Goal: Task Accomplishment & Management: Manage account settings

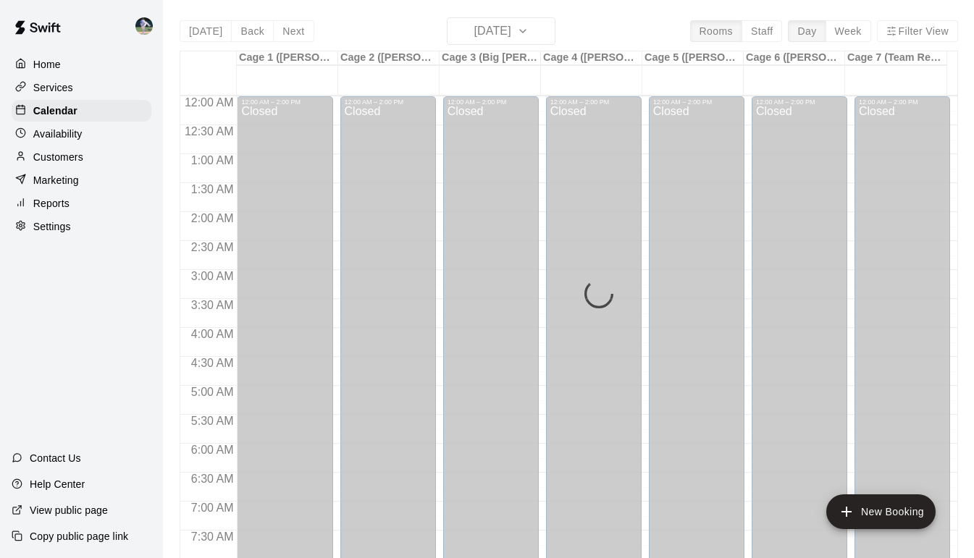
scroll to position [765, 0]
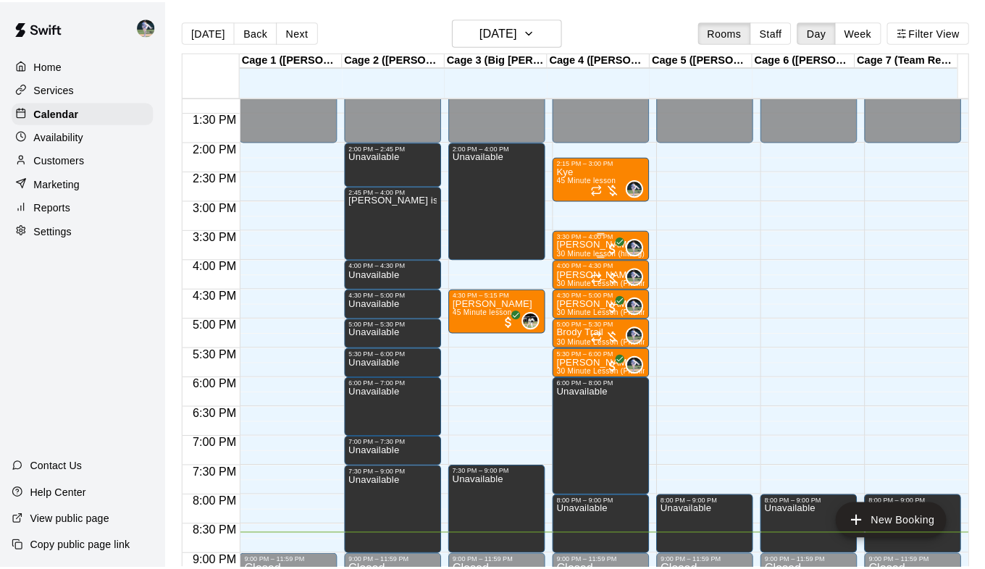
scroll to position [770, 0]
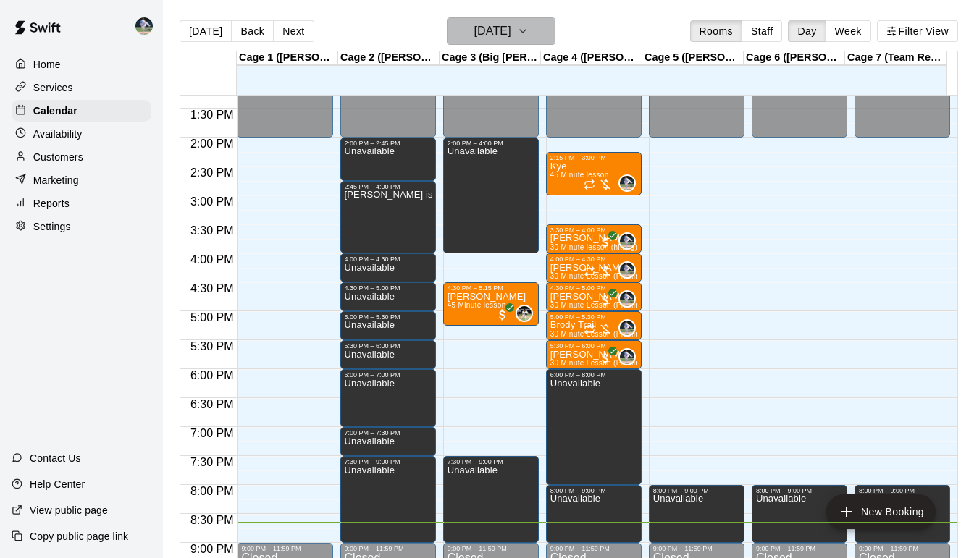
click at [529, 31] on icon "button" at bounding box center [523, 30] width 12 height 17
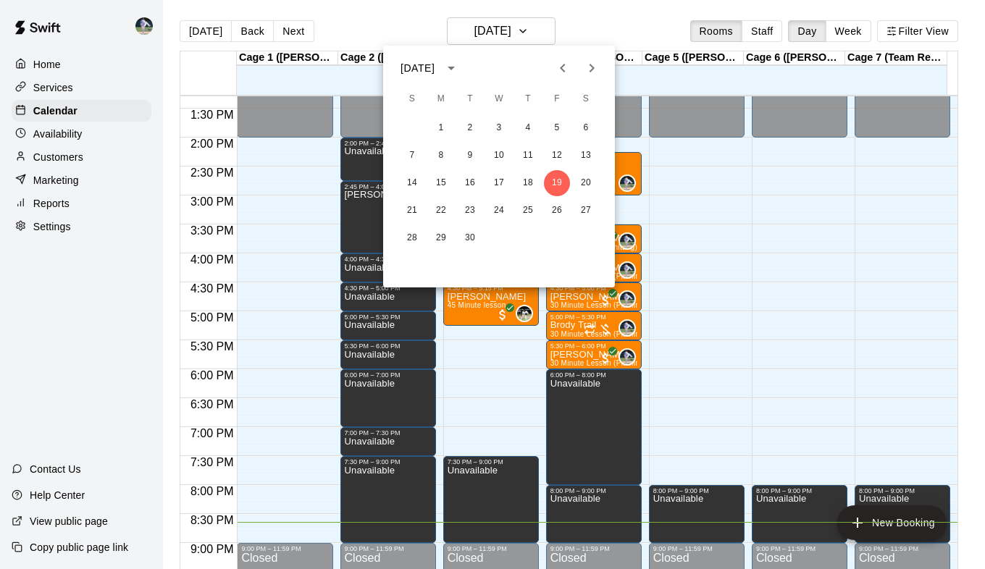
click at [538, 33] on div at bounding box center [492, 284] width 985 height 569
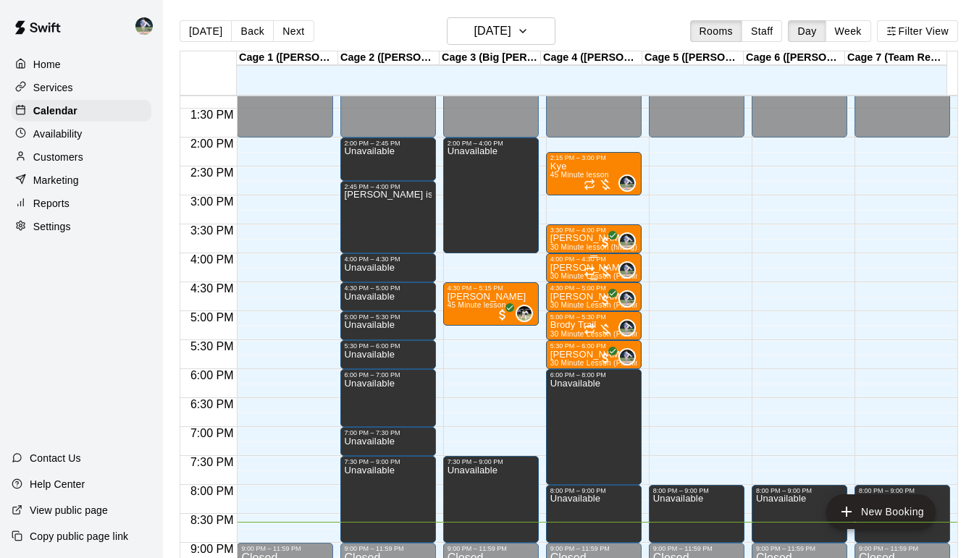
click at [563, 261] on div "4:00 PM – 4:30 PM" at bounding box center [593, 259] width 87 height 7
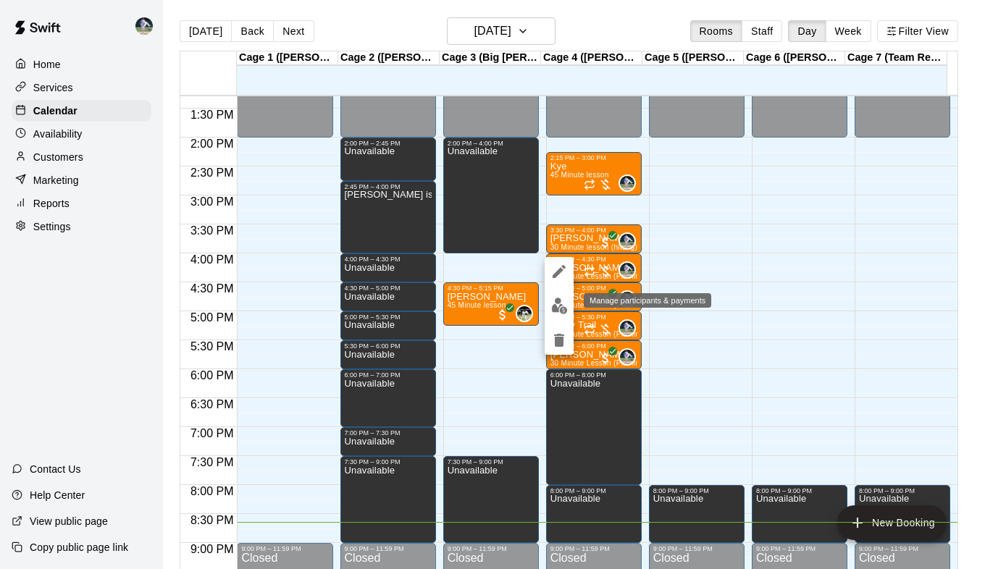
click at [561, 308] on img "edit" at bounding box center [559, 306] width 17 height 17
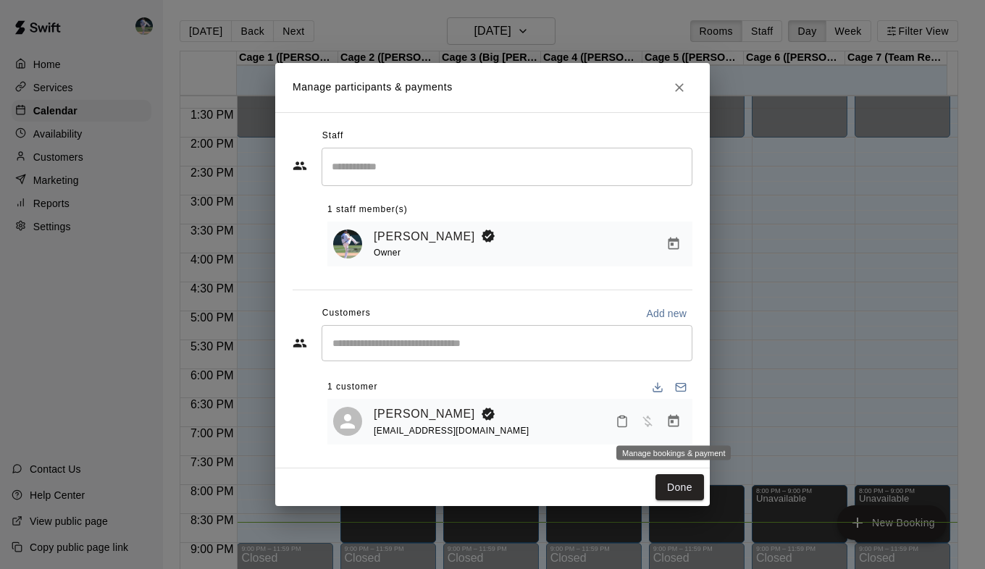
click at [671, 429] on icon "Manage bookings & payment" at bounding box center [673, 421] width 14 height 14
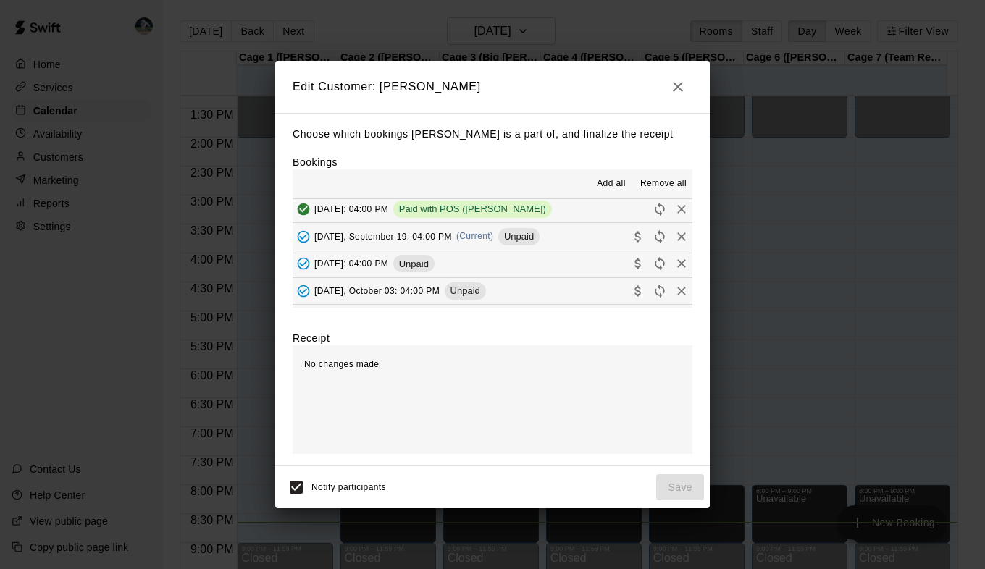
scroll to position [329, 0]
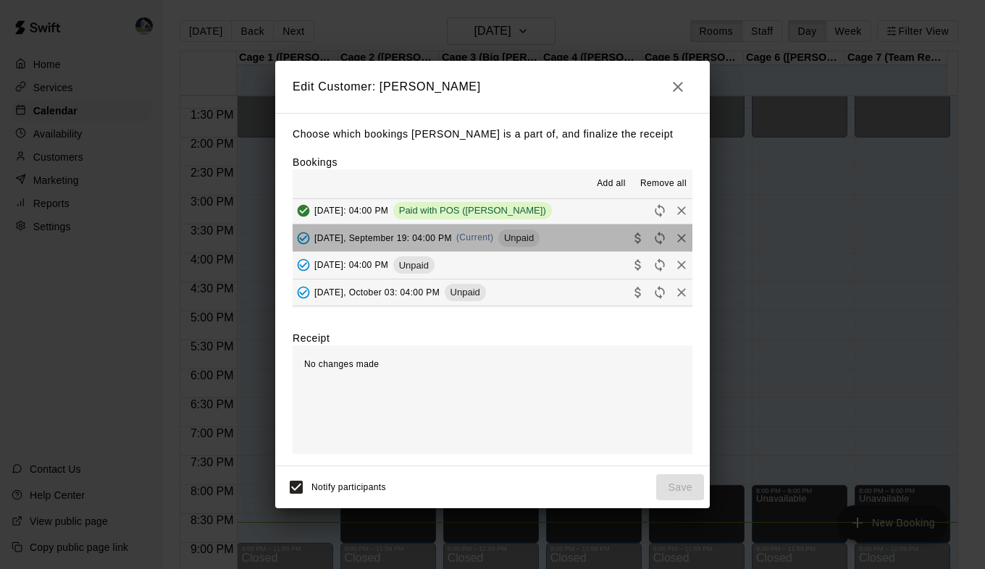
click at [514, 241] on span "Unpaid" at bounding box center [518, 237] width 41 height 11
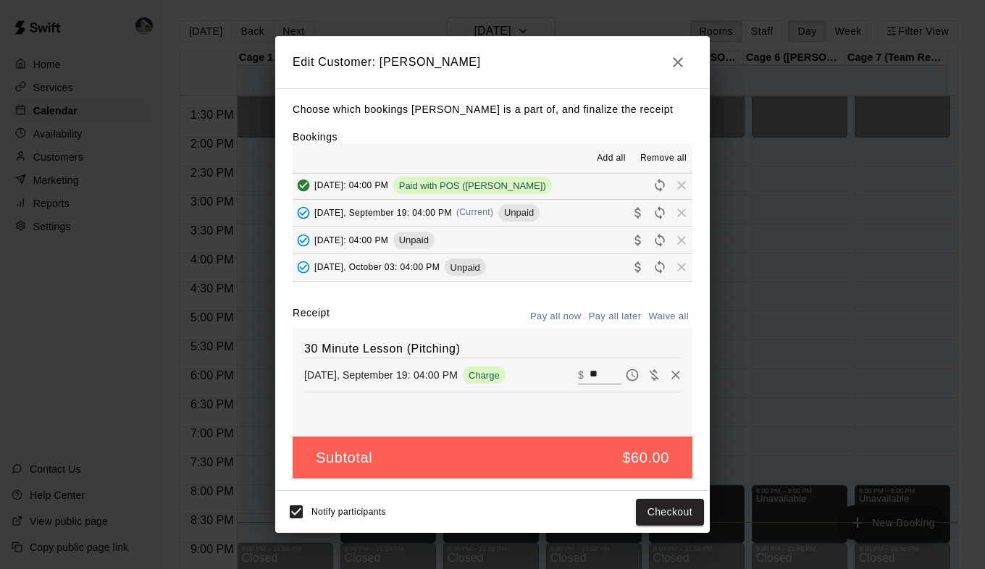
click at [589, 382] on input "**" at bounding box center [605, 375] width 32 height 19
type input "**"
click at [666, 513] on button "Checkout" at bounding box center [670, 512] width 68 height 27
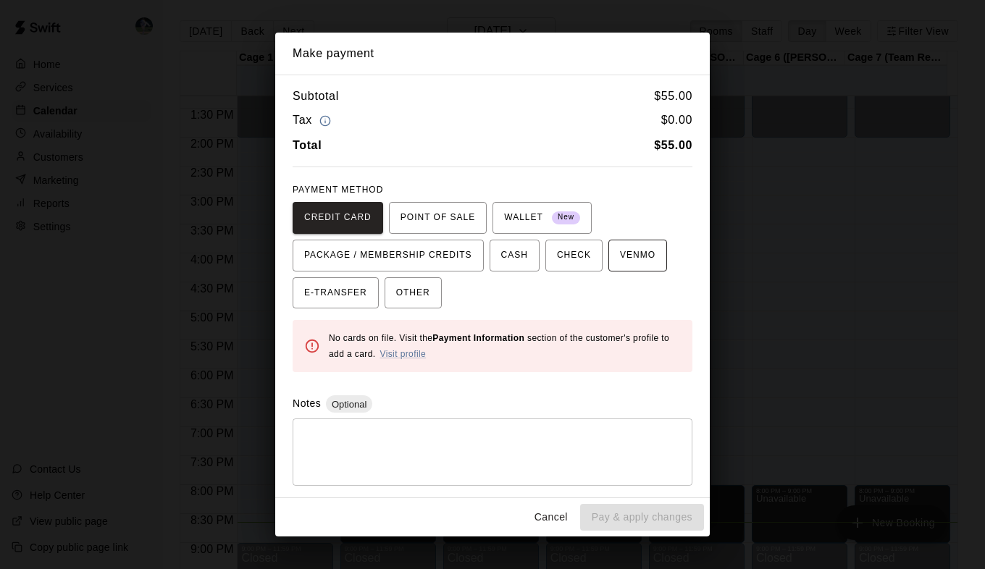
click at [620, 246] on span "VENMO" at bounding box center [637, 255] width 35 height 23
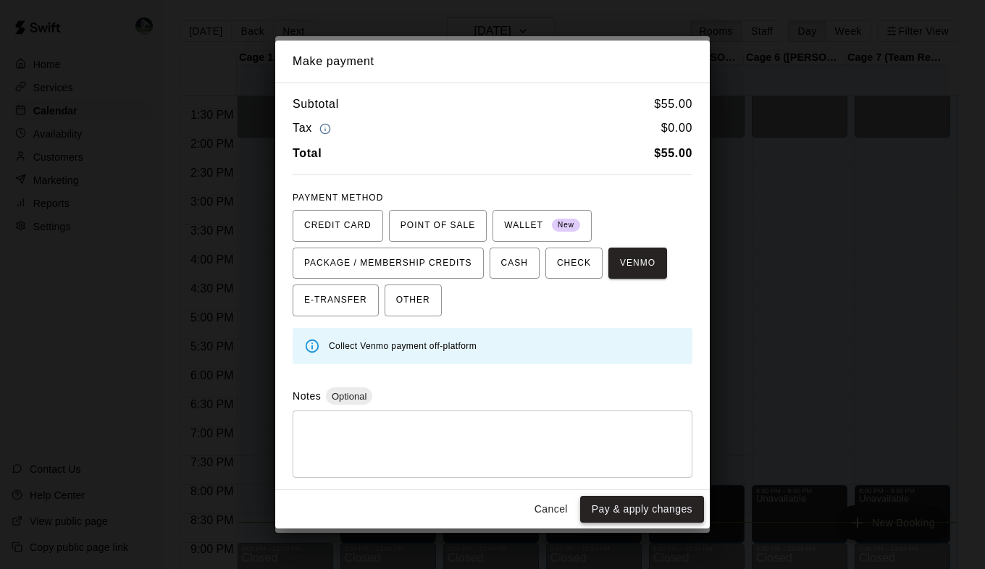
click at [624, 509] on button "Pay & apply changes" at bounding box center [642, 509] width 124 height 27
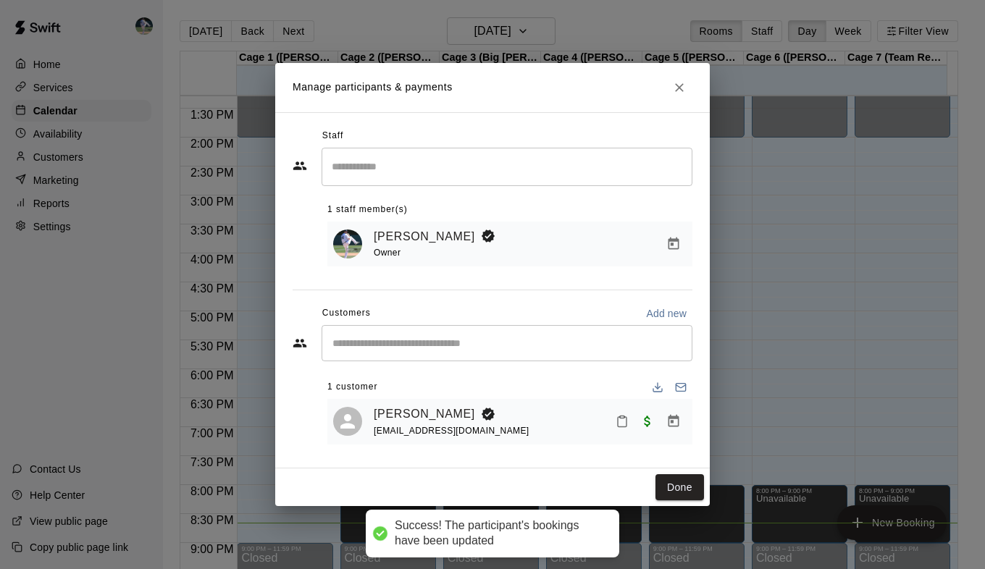
click at [679, 471] on div "Done" at bounding box center [492, 488] width 434 height 38
click at [679, 476] on button "Done" at bounding box center [679, 487] width 49 height 27
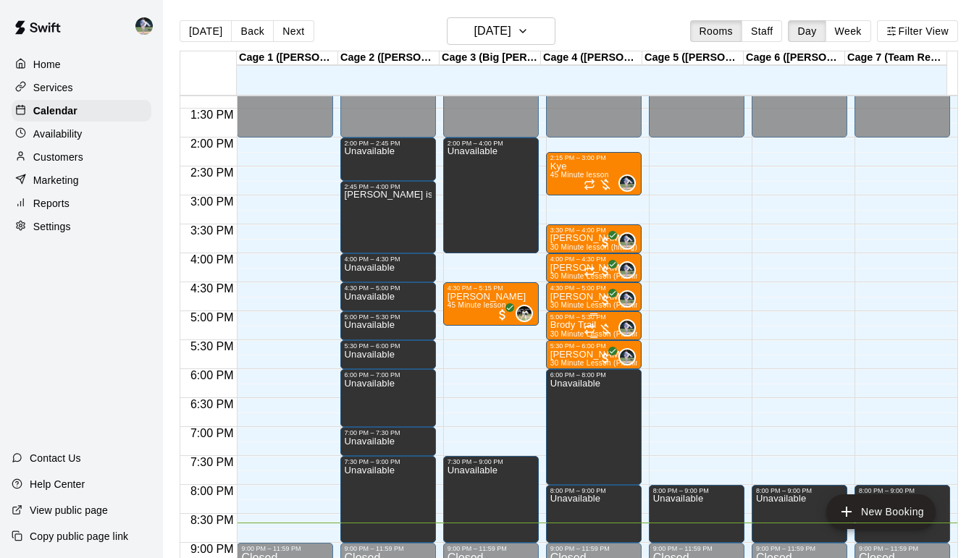
click at [568, 321] on div "5:00 PM – 5:30 PM" at bounding box center [593, 317] width 87 height 7
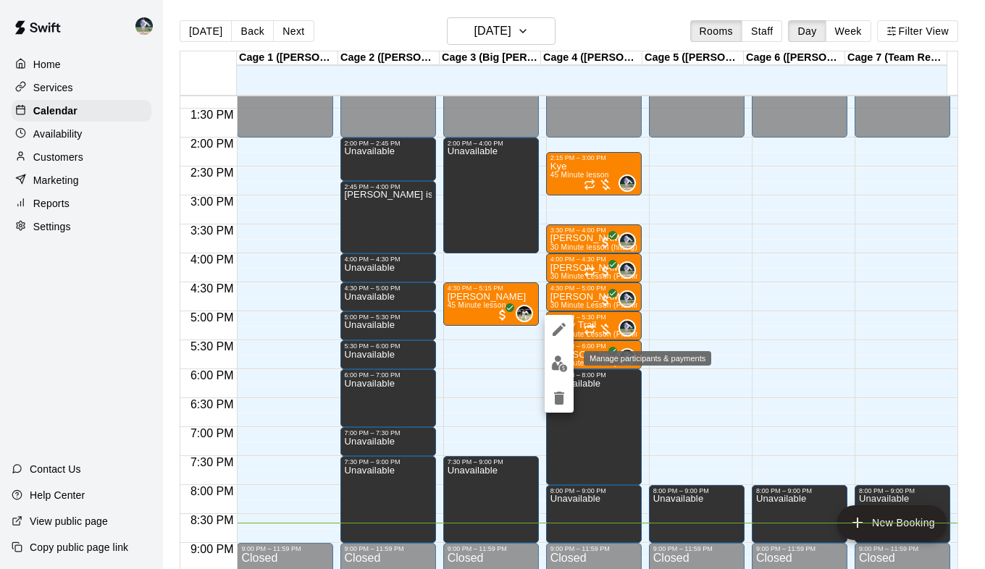
click at [556, 365] on img "edit" at bounding box center [559, 364] width 17 height 17
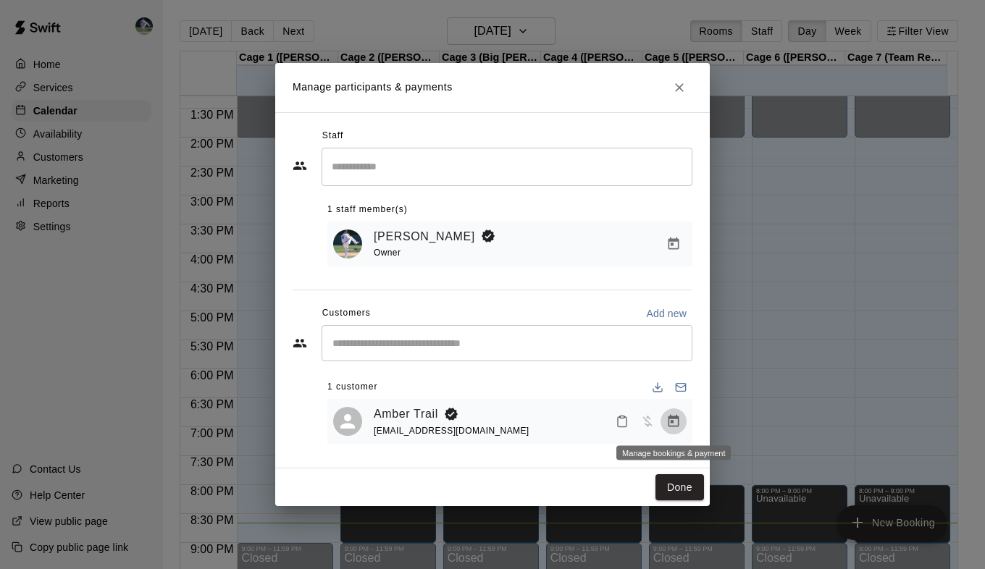
click at [675, 427] on icon "Manage bookings & payment" at bounding box center [673, 421] width 11 height 12
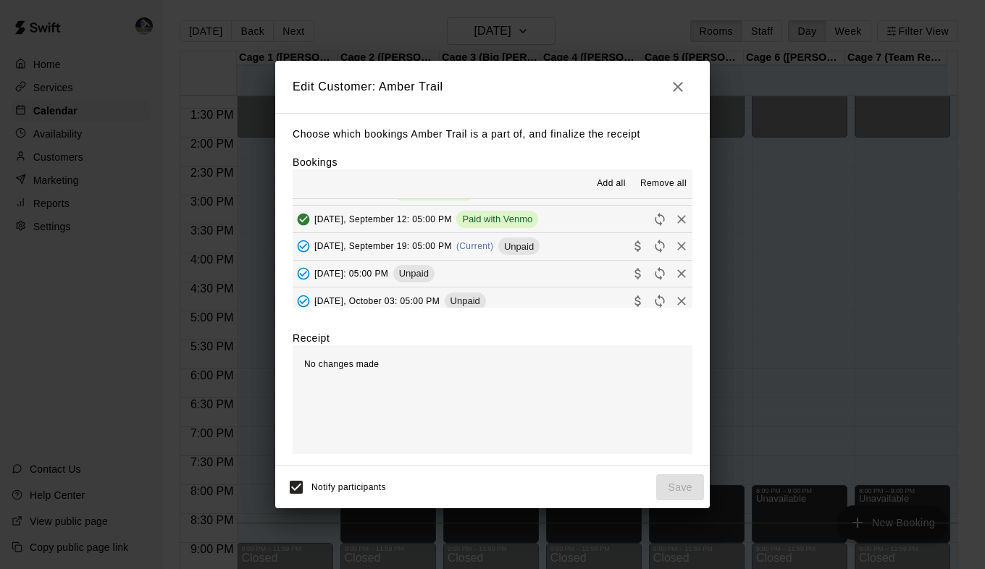
scroll to position [180, 0]
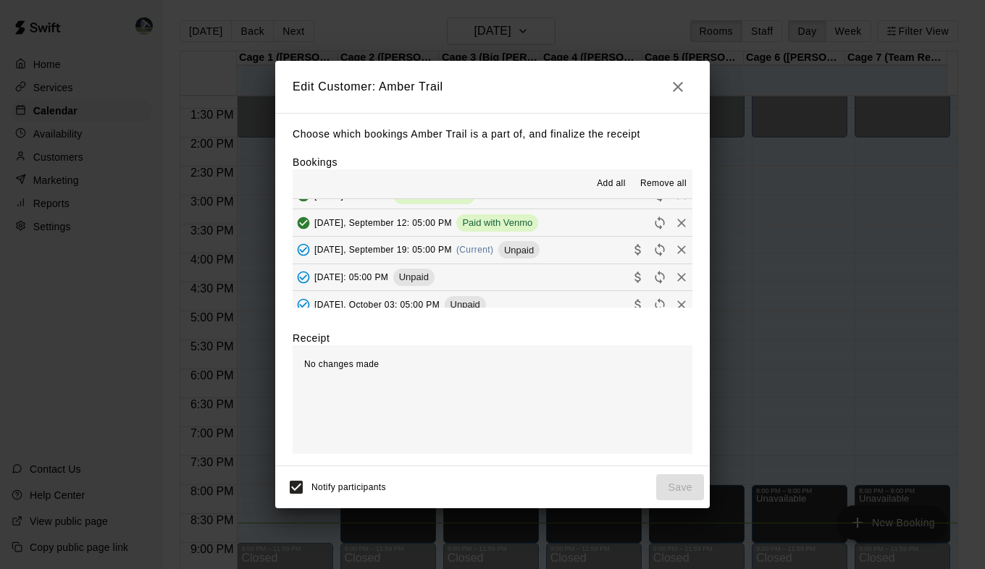
click at [511, 245] on span "Unpaid" at bounding box center [518, 250] width 41 height 11
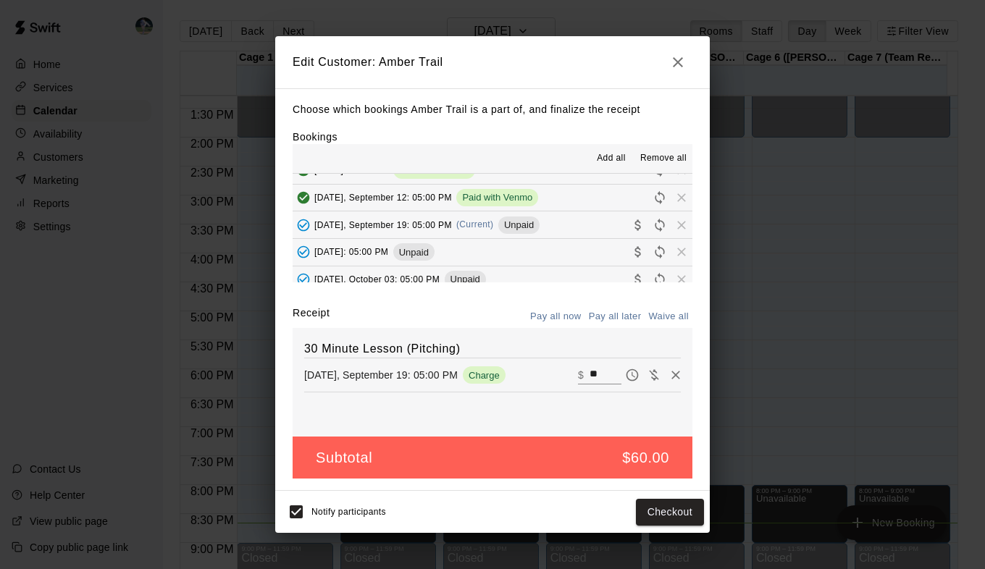
click at [589, 371] on input "**" at bounding box center [605, 375] width 32 height 19
type input "**"
click at [668, 509] on button "Checkout" at bounding box center [670, 512] width 68 height 27
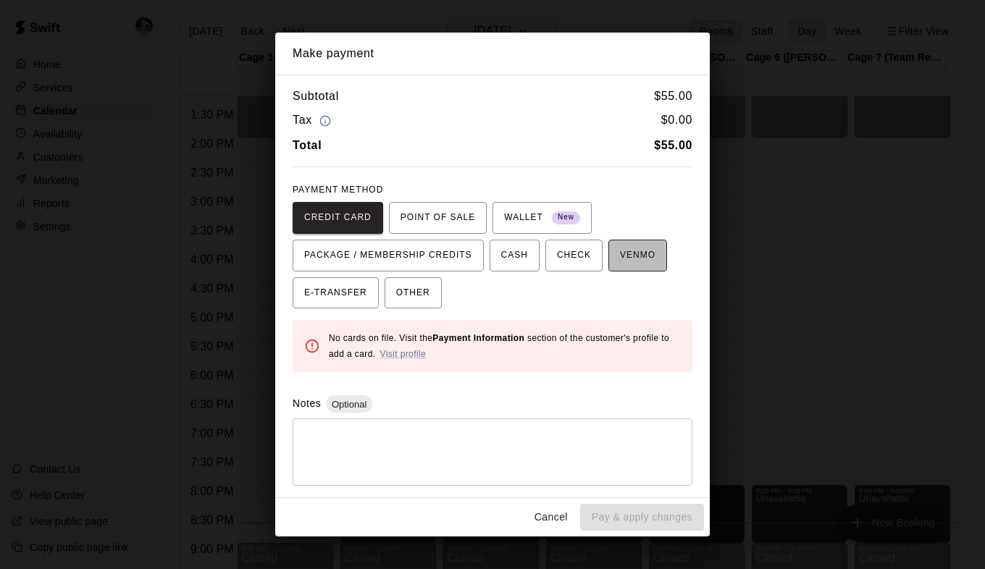
click at [623, 259] on span "VENMO" at bounding box center [637, 255] width 35 height 23
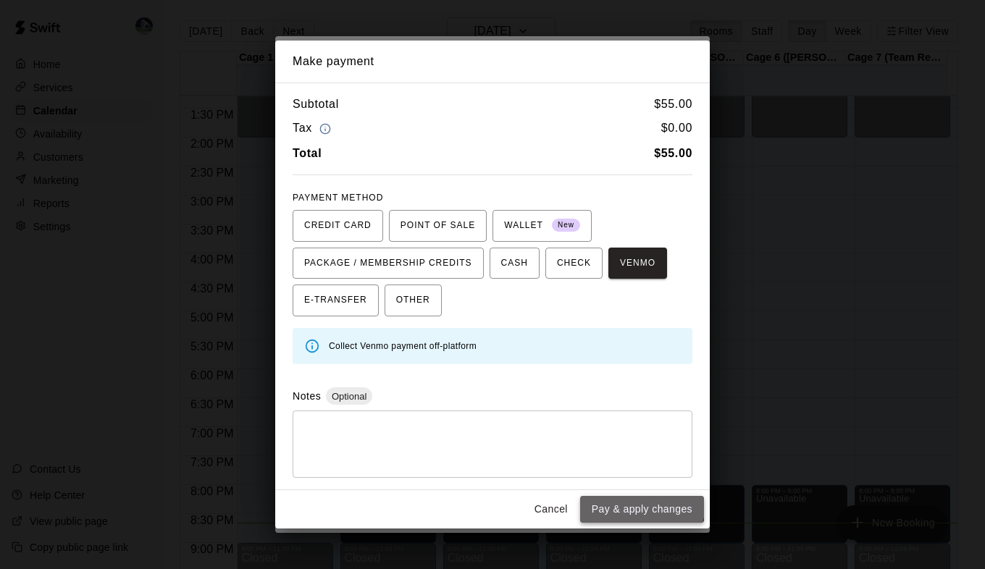
click at [638, 504] on button "Pay & apply changes" at bounding box center [642, 509] width 124 height 27
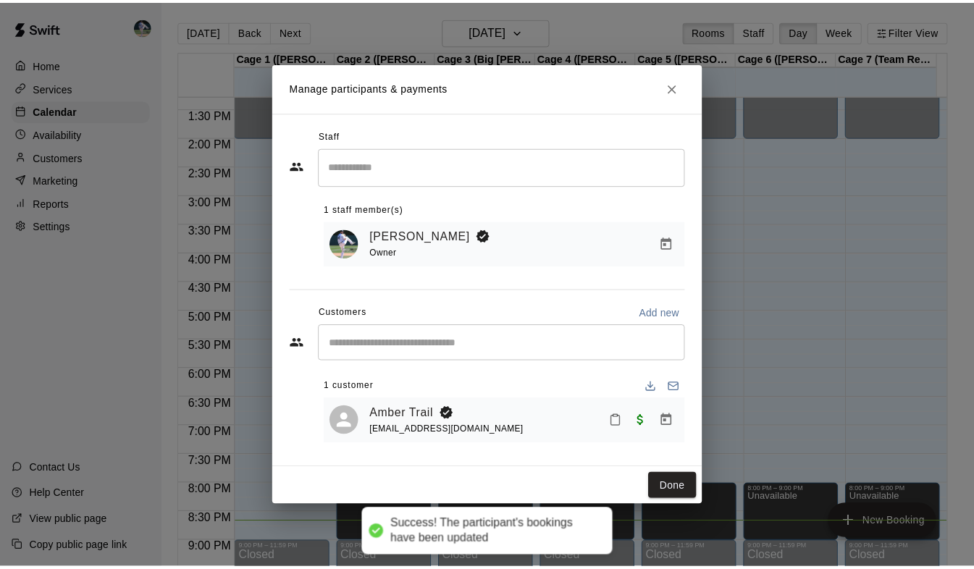
scroll to position [0, 0]
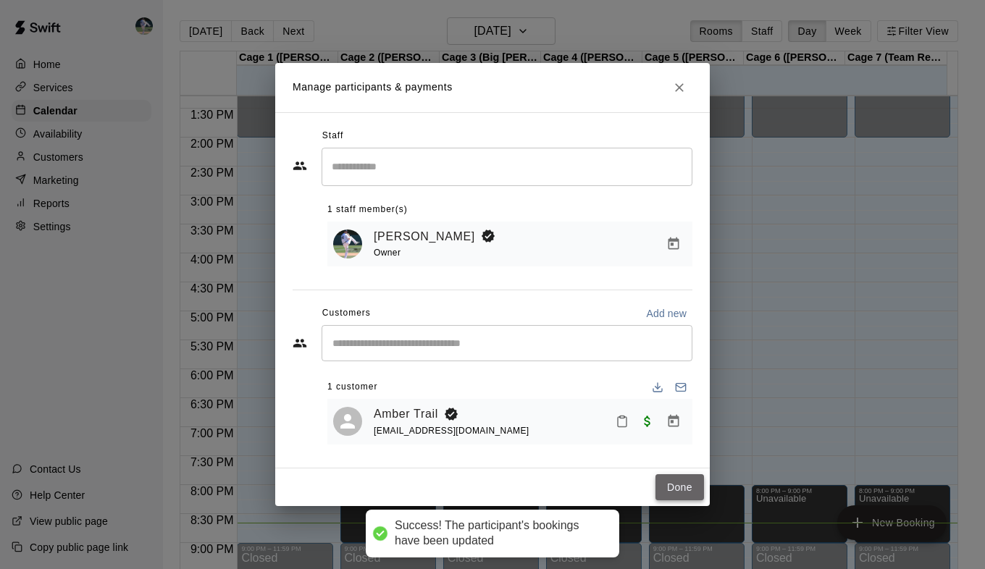
click at [660, 488] on button "Done" at bounding box center [679, 487] width 49 height 27
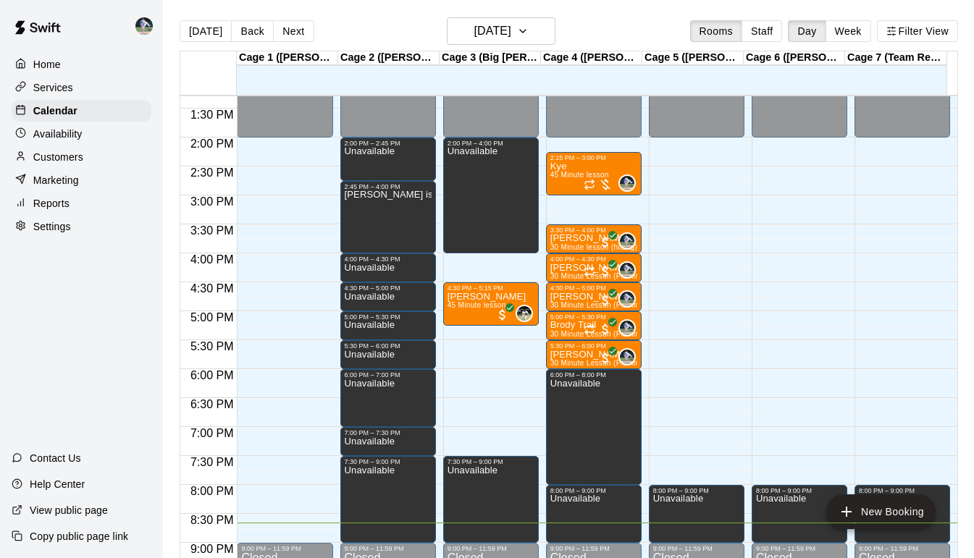
click at [56, 164] on p "Customers" at bounding box center [58, 157] width 50 height 14
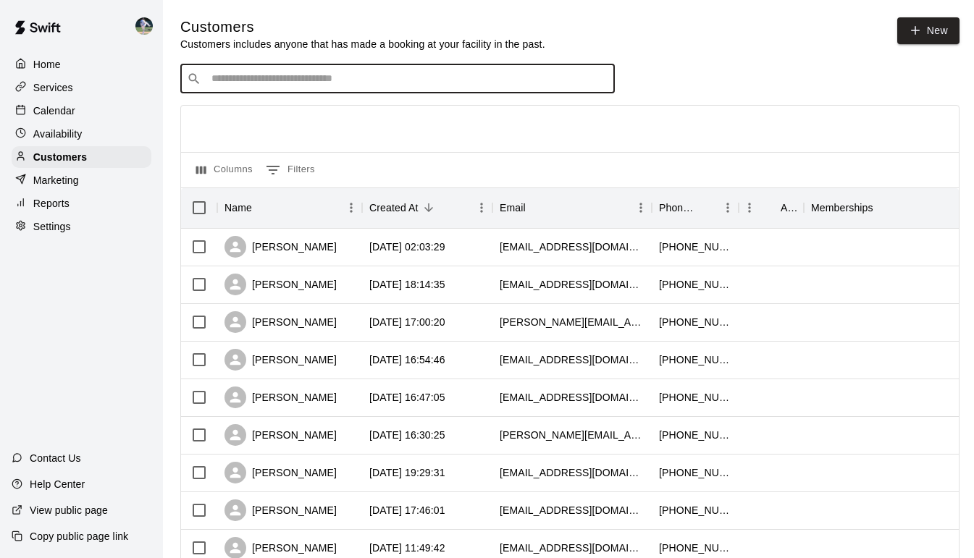
click at [257, 78] on input "Search customers by name or email" at bounding box center [407, 79] width 401 height 14
type input "*********"
click at [266, 122] on span "[EMAIL_ADDRESS][DOMAIN_NAME]" at bounding box center [299, 127] width 156 height 10
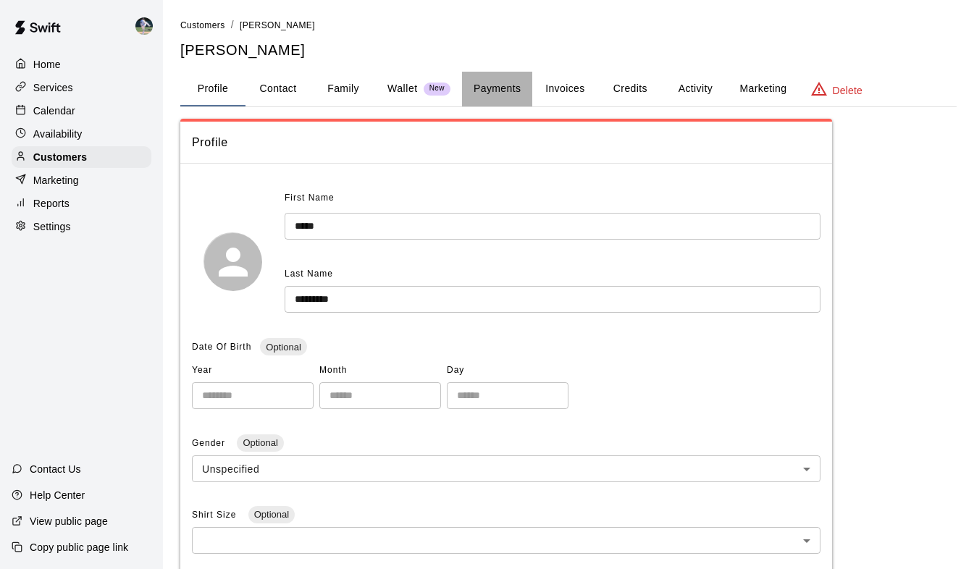
click at [484, 87] on button "Payments" at bounding box center [497, 89] width 70 height 35
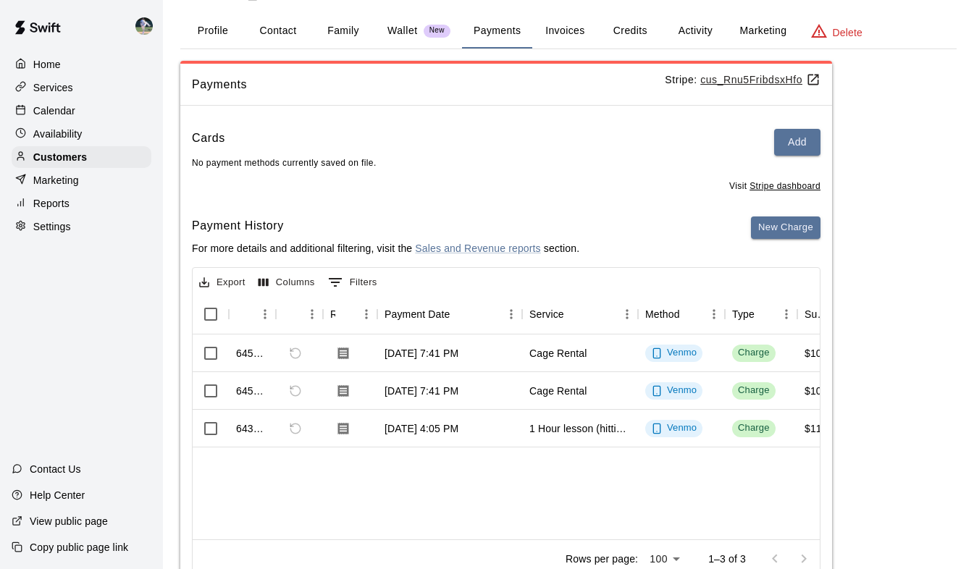
scroll to position [59, 0]
click at [40, 114] on p "Calendar" at bounding box center [54, 111] width 42 height 14
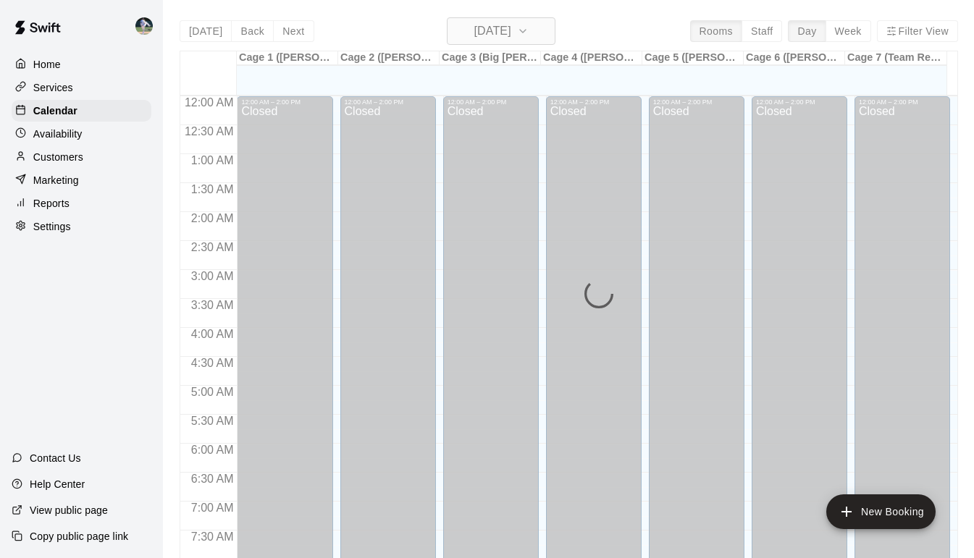
click at [546, 30] on button "[DATE]" at bounding box center [501, 31] width 109 height 28
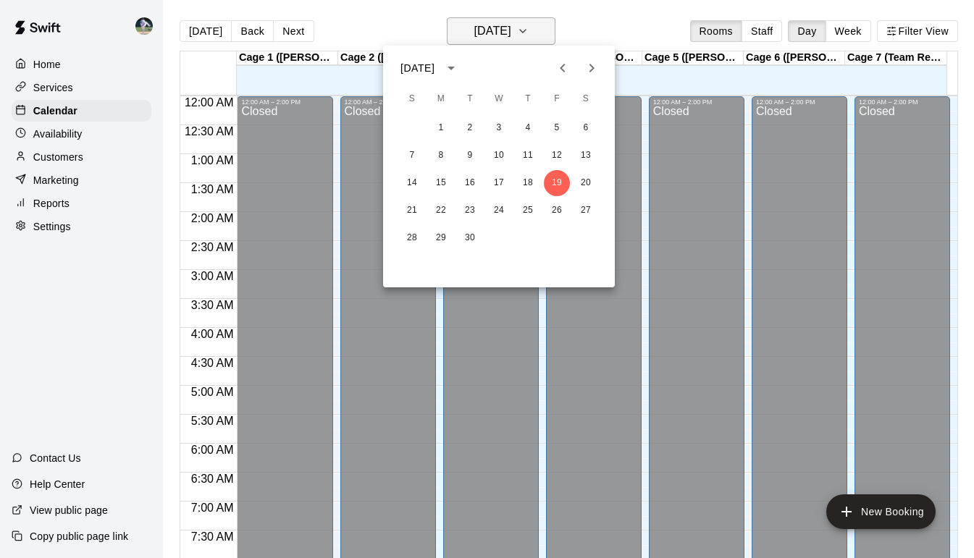
scroll to position [858, 0]
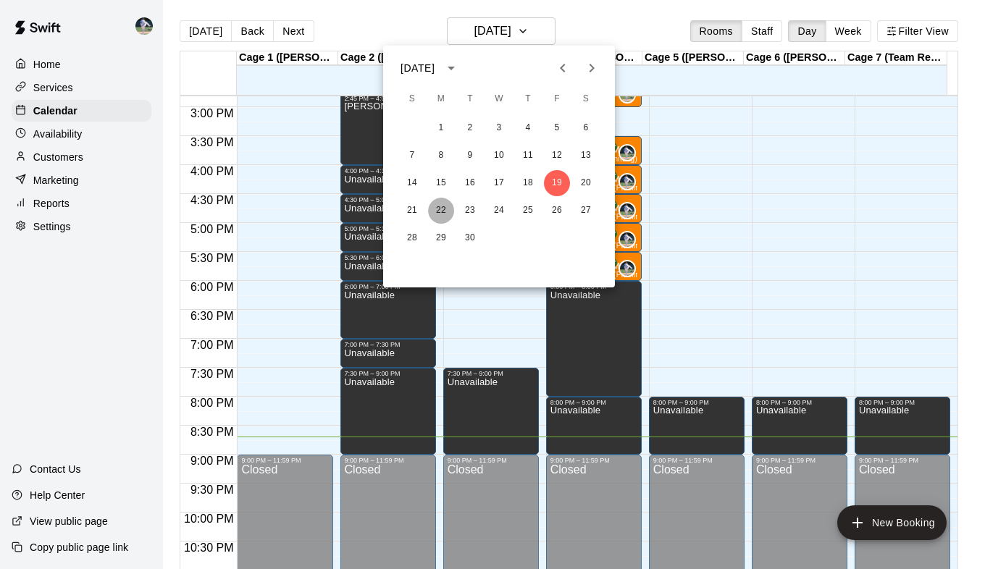
click at [439, 212] on button "22" at bounding box center [441, 211] width 26 height 26
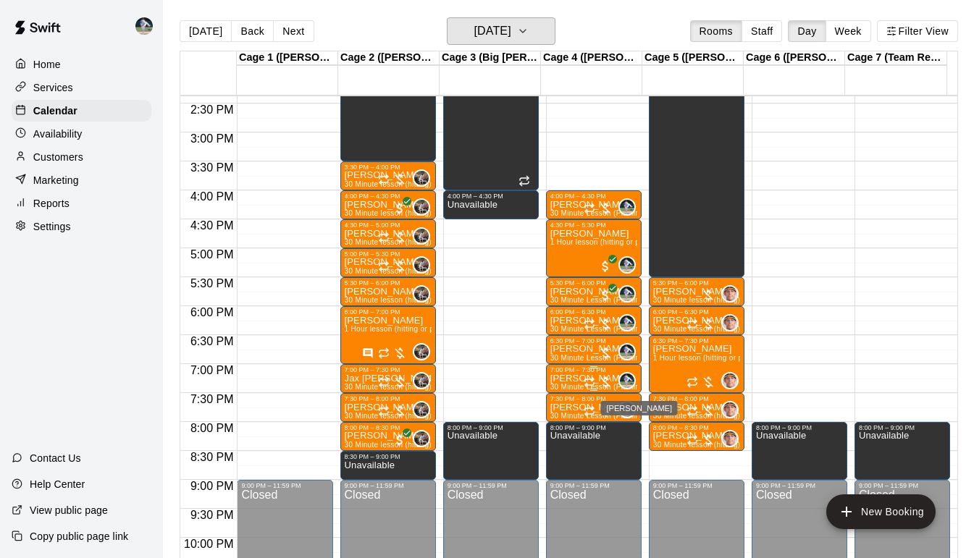
scroll to position [832, 0]
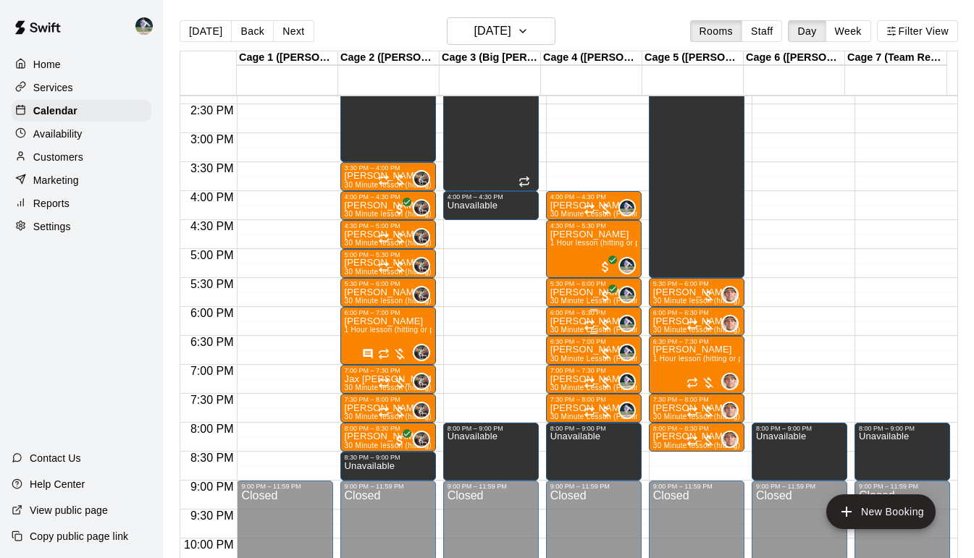
click at [565, 322] on p "[PERSON_NAME]" at bounding box center [593, 322] width 87 height 0
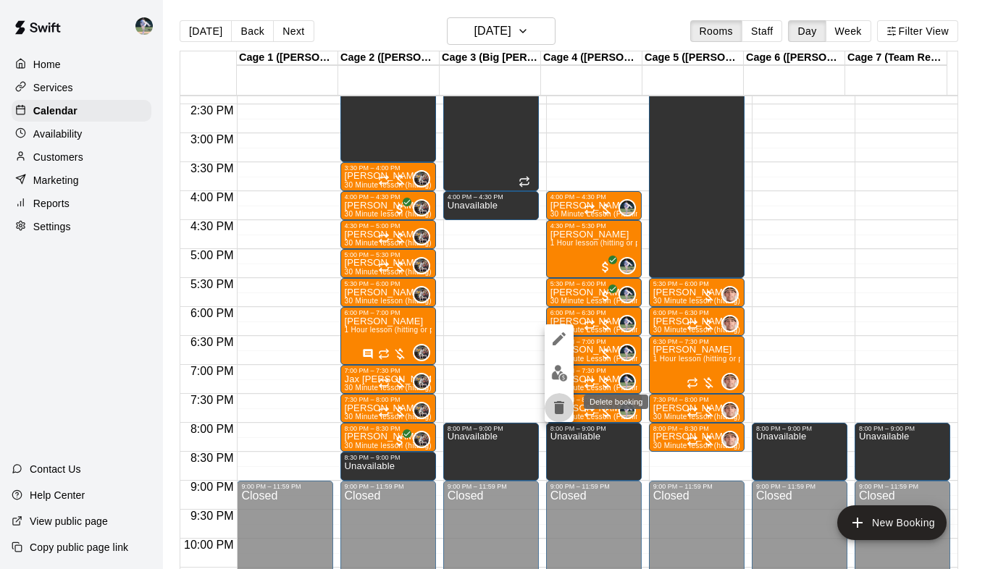
click at [558, 408] on icon "delete" at bounding box center [559, 407] width 10 height 13
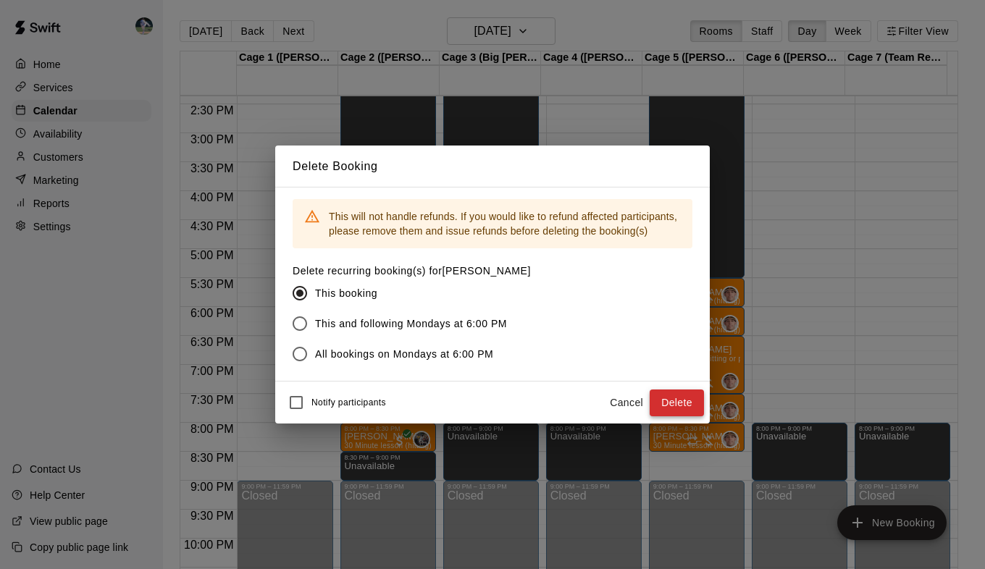
click at [671, 401] on button "Delete" at bounding box center [677, 403] width 54 height 27
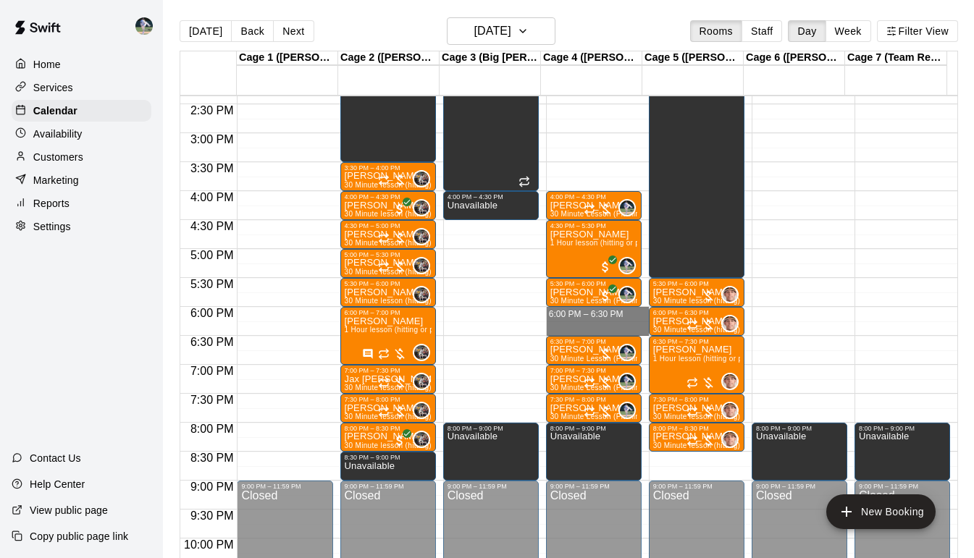
drag, startPoint x: 565, startPoint y: 314, endPoint x: 565, endPoint y: 329, distance: 14.5
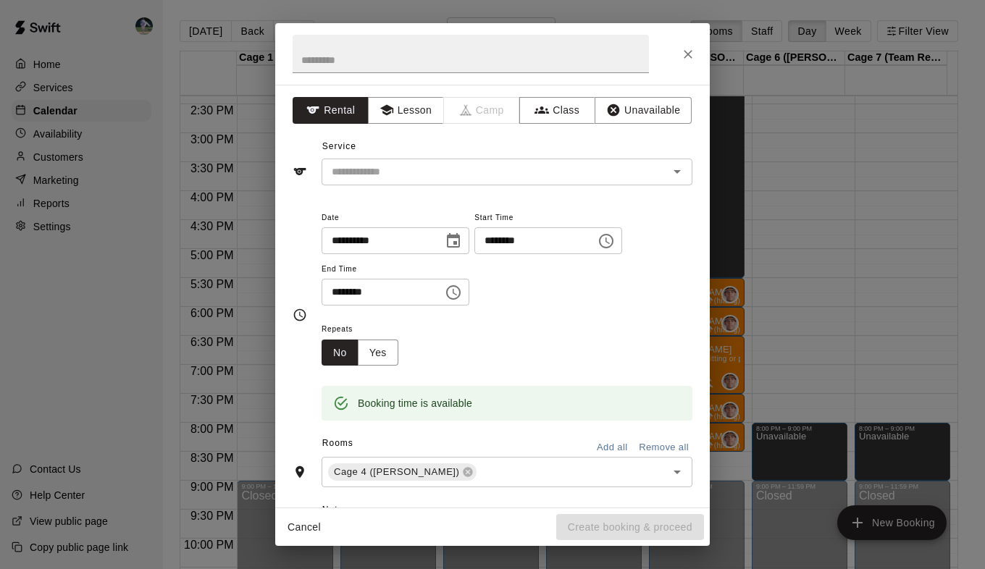
click at [644, 85] on div "**********" at bounding box center [492, 296] width 434 height 423
click at [637, 112] on button "Unavailable" at bounding box center [643, 110] width 97 height 27
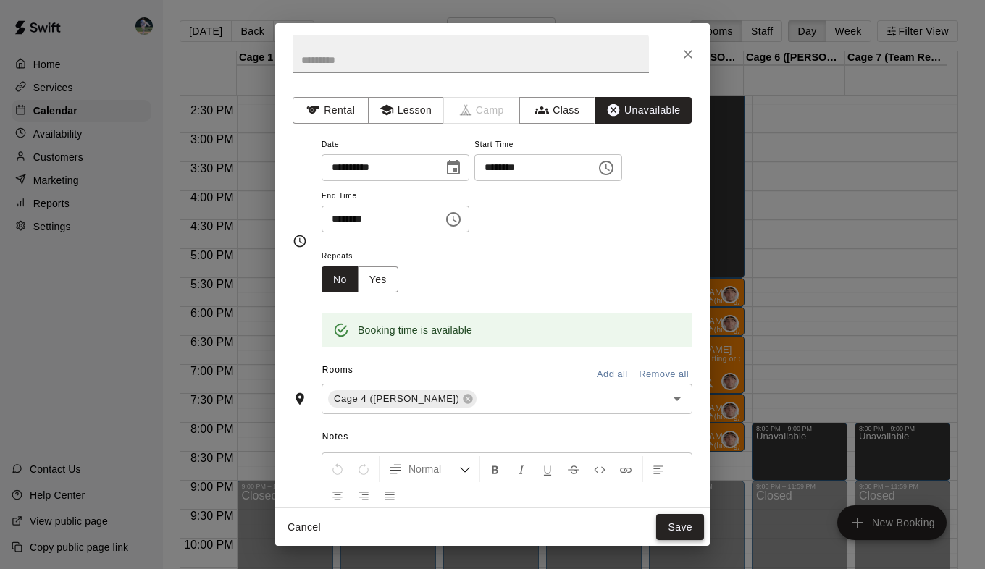
click at [682, 517] on button "Save" at bounding box center [680, 527] width 48 height 27
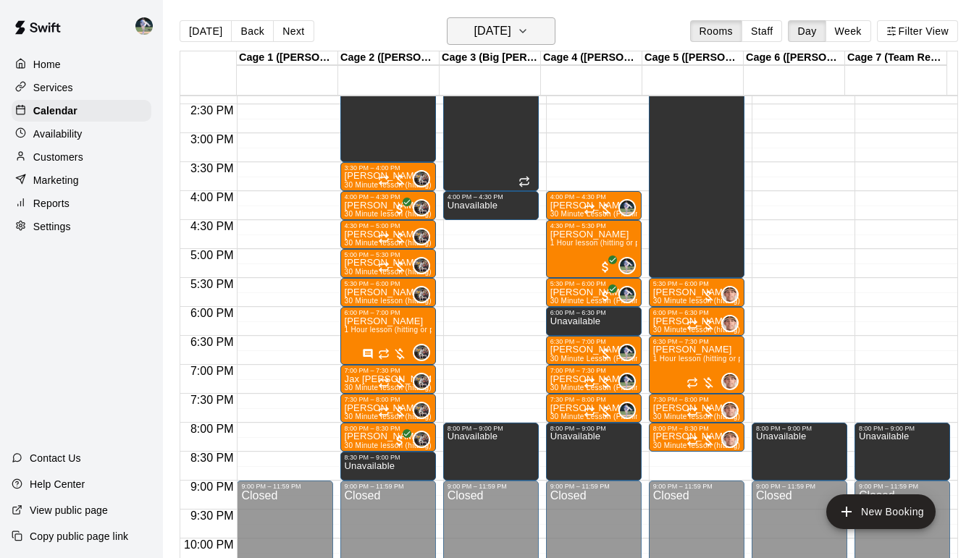
click at [511, 31] on h6 "[DATE]" at bounding box center [492, 31] width 37 height 20
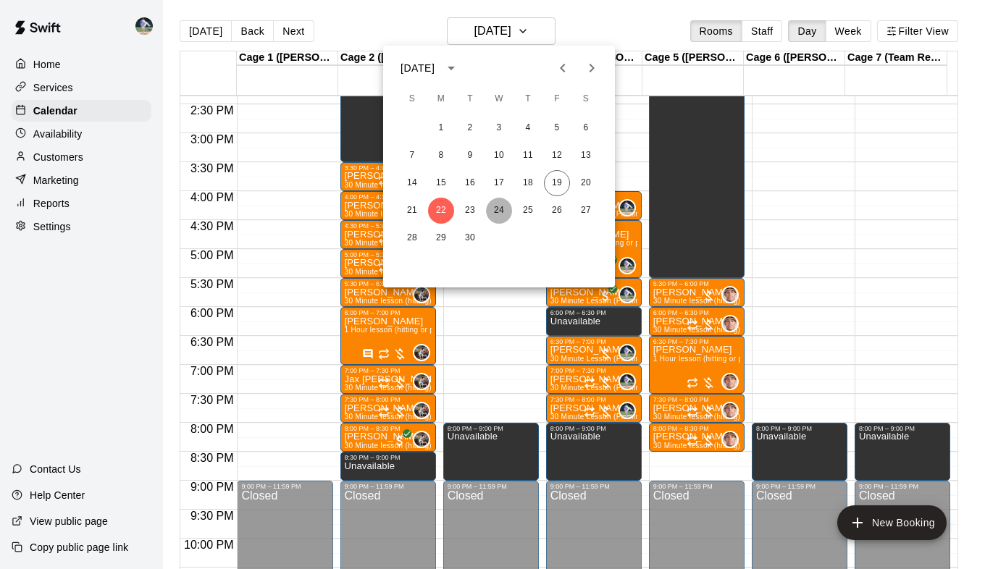
click at [496, 209] on button "24" at bounding box center [499, 211] width 26 height 26
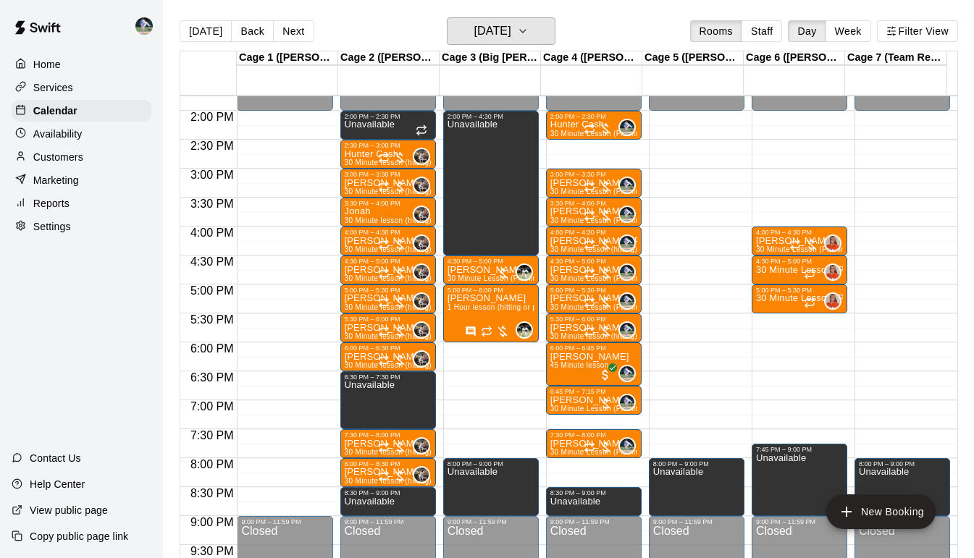
scroll to position [789, 0]
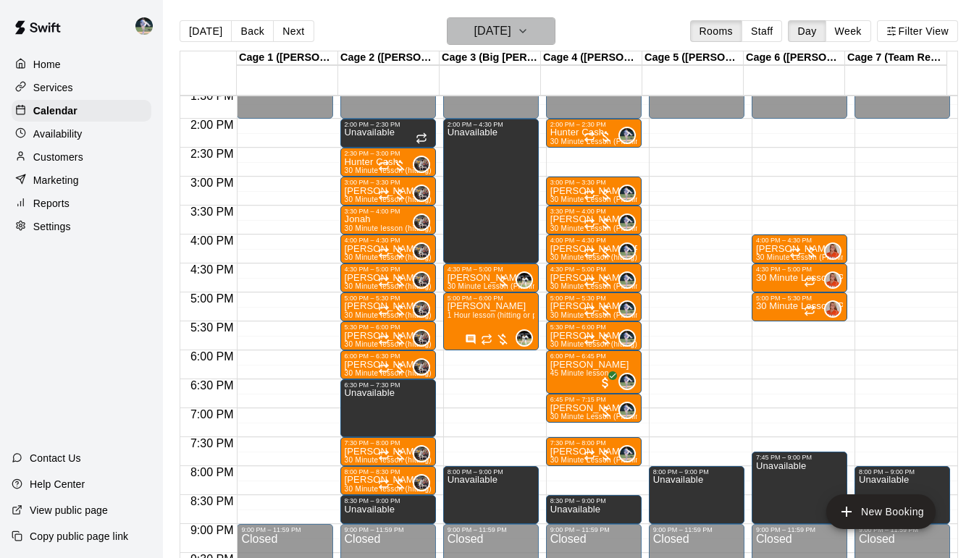
click at [529, 27] on icon "button" at bounding box center [523, 30] width 12 height 17
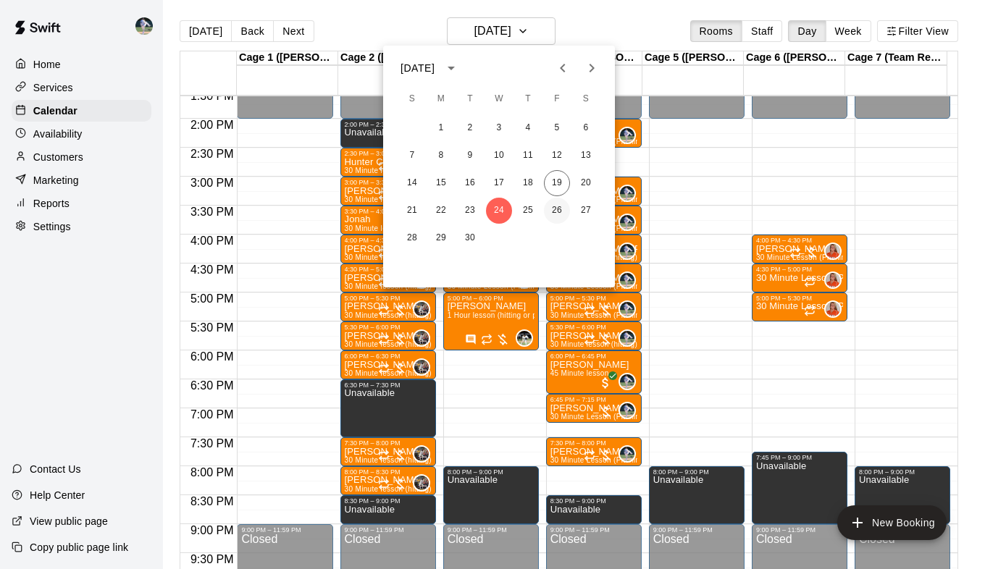
click at [561, 214] on button "26" at bounding box center [557, 211] width 26 height 26
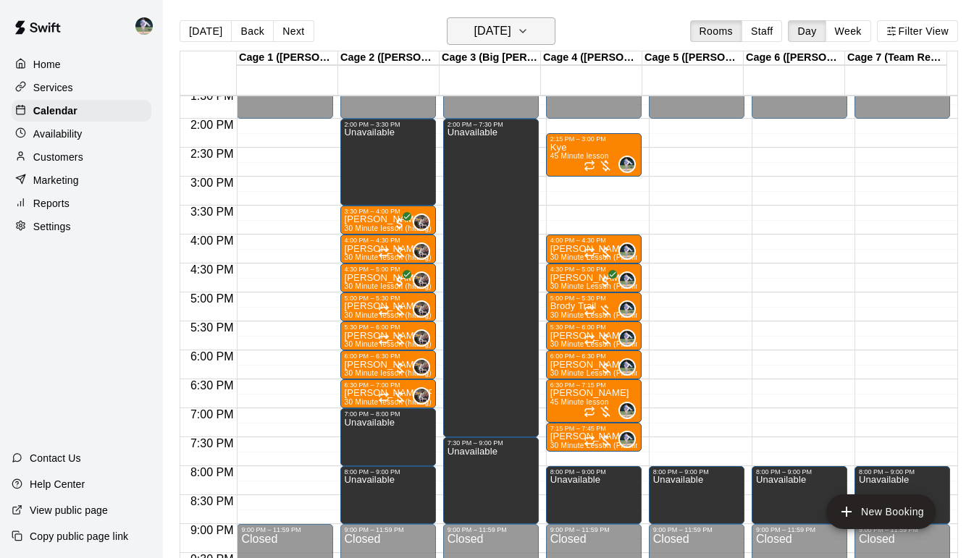
click at [529, 36] on icon "button" at bounding box center [523, 30] width 12 height 17
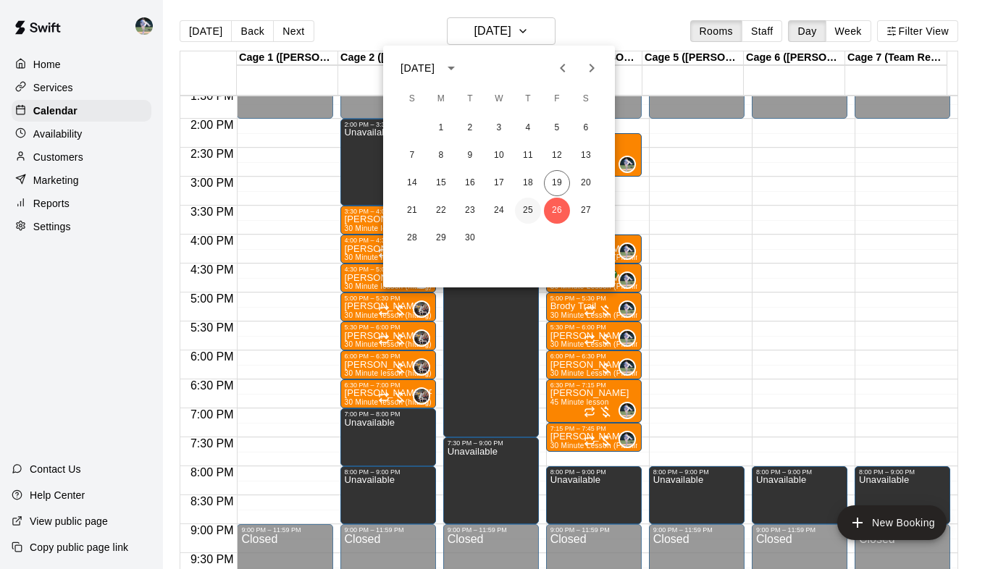
click at [525, 203] on button "25" at bounding box center [528, 211] width 26 height 26
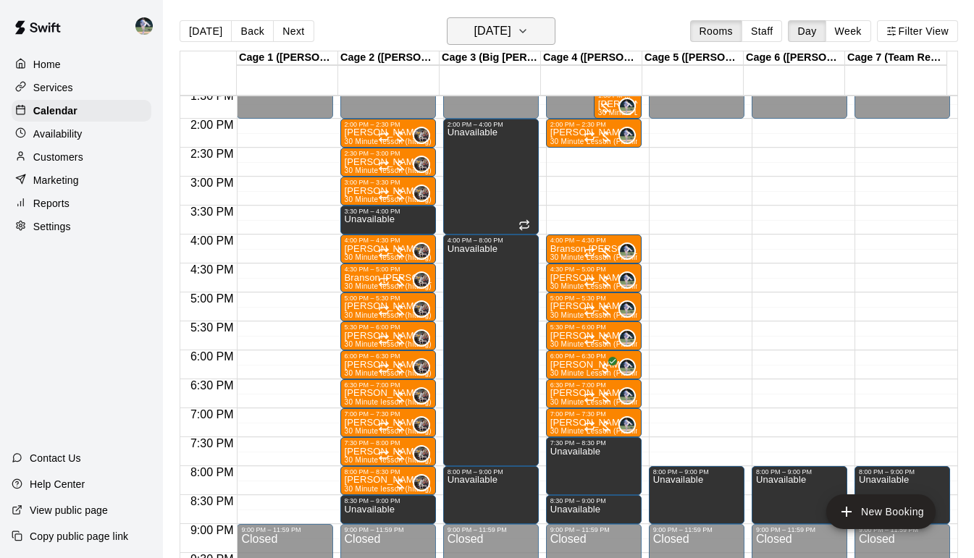
click at [529, 36] on icon "button" at bounding box center [523, 30] width 12 height 17
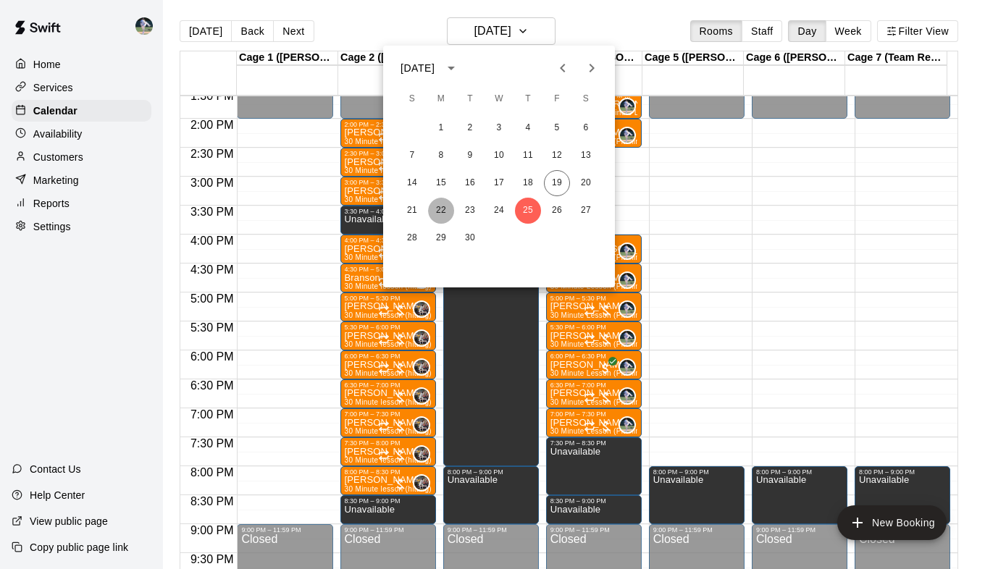
click at [441, 209] on button "22" at bounding box center [441, 211] width 26 height 26
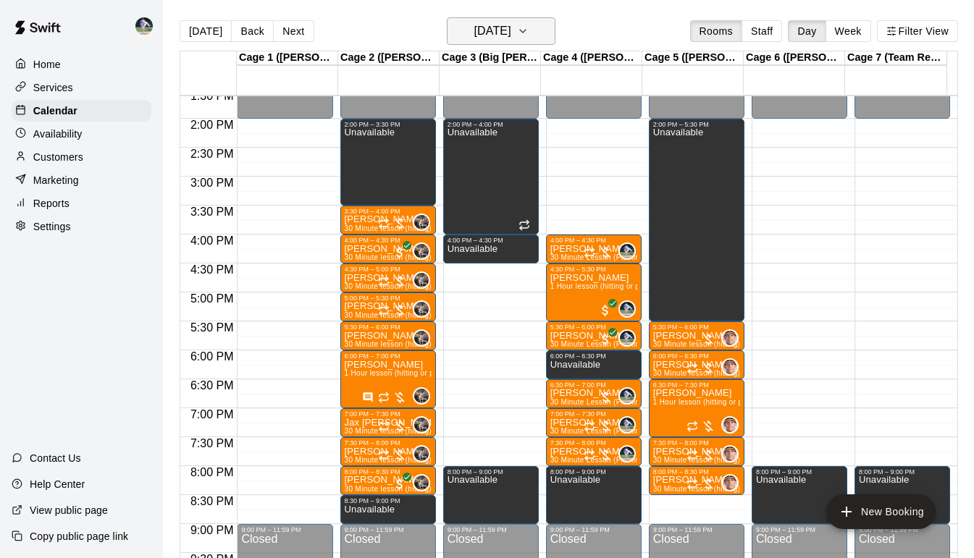
click at [536, 31] on button "[DATE]" at bounding box center [501, 31] width 109 height 28
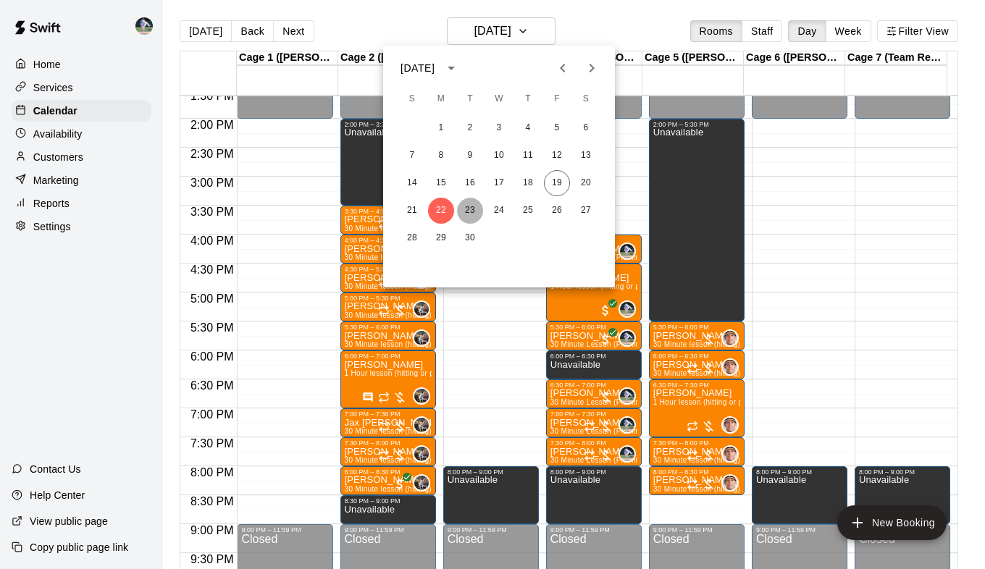
click at [469, 211] on button "23" at bounding box center [470, 211] width 26 height 26
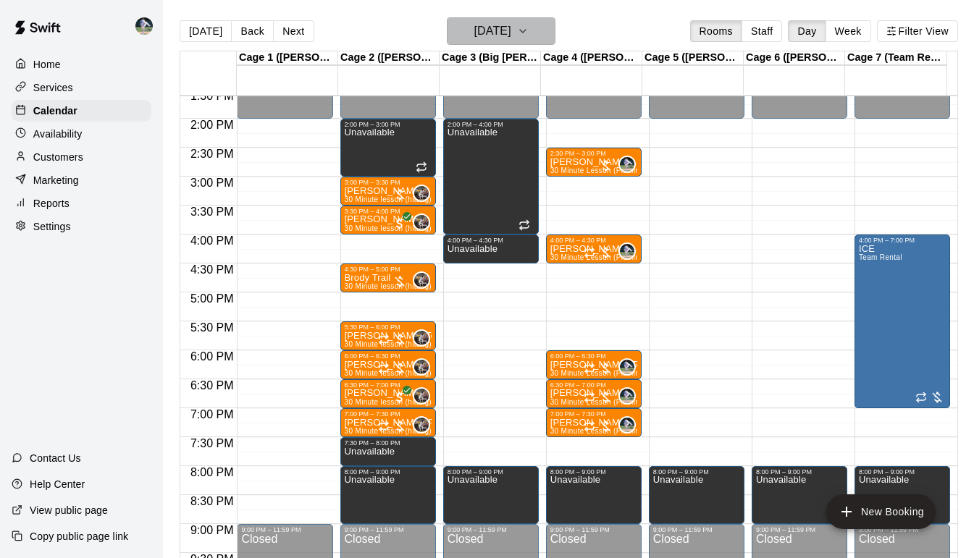
click at [550, 30] on button "[DATE]" at bounding box center [501, 31] width 109 height 28
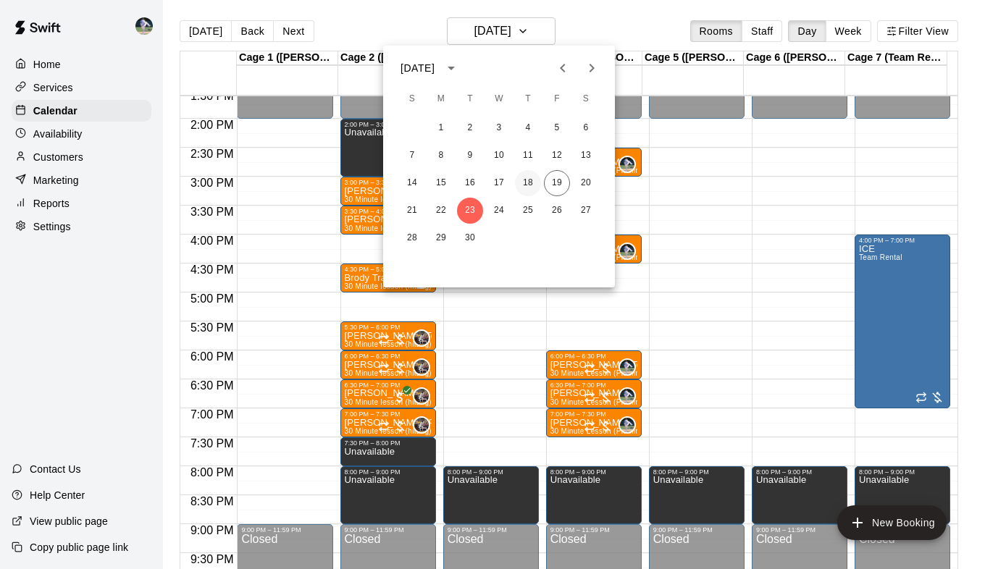
click at [532, 184] on button "18" at bounding box center [528, 183] width 26 height 26
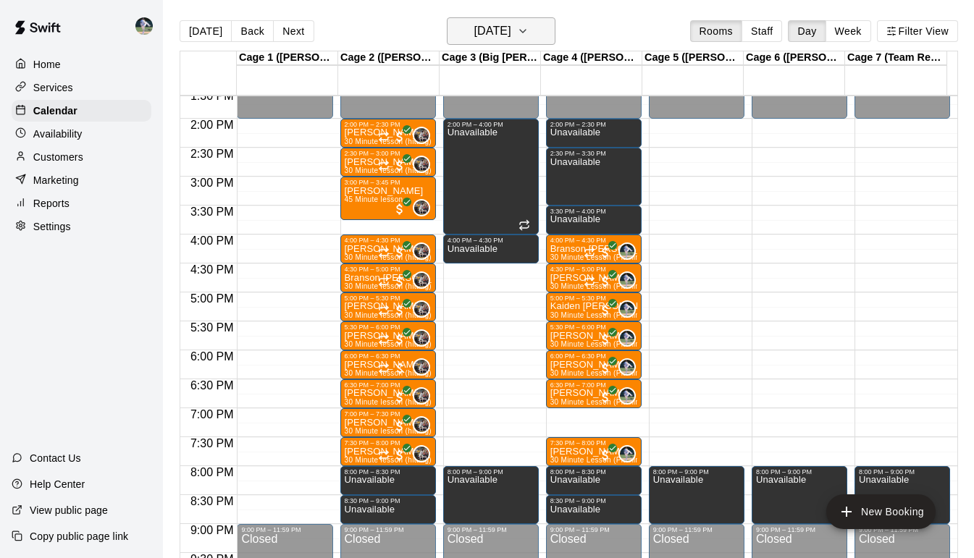
click at [539, 21] on button "[DATE]" at bounding box center [501, 31] width 109 height 28
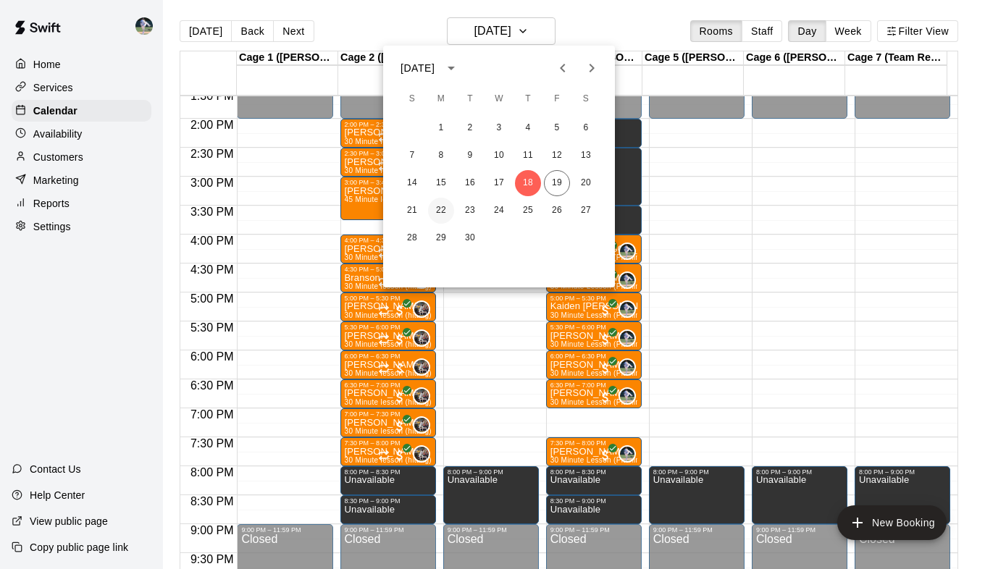
click at [443, 204] on button "22" at bounding box center [441, 211] width 26 height 26
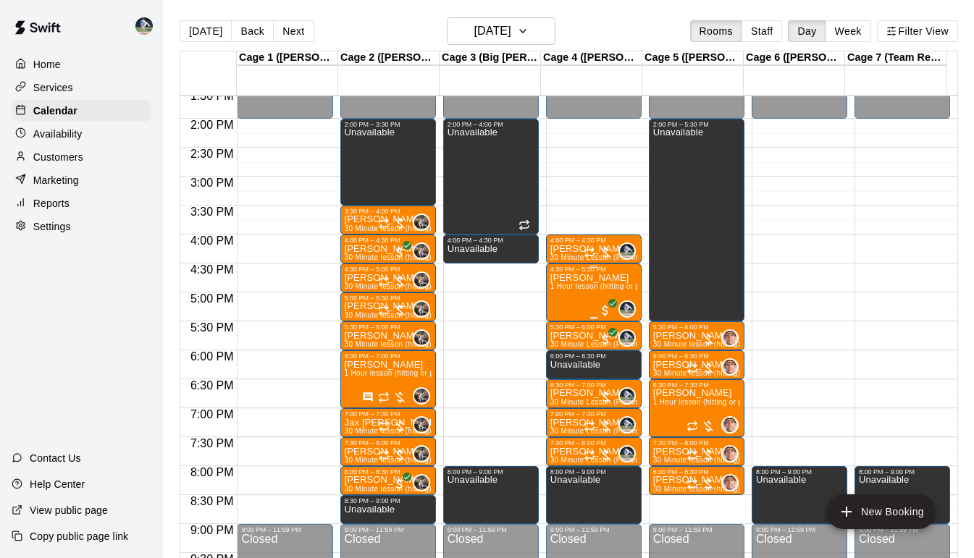
click at [576, 288] on span "1 Hour lesson (hitting or pitching)" at bounding box center [607, 286] width 114 height 8
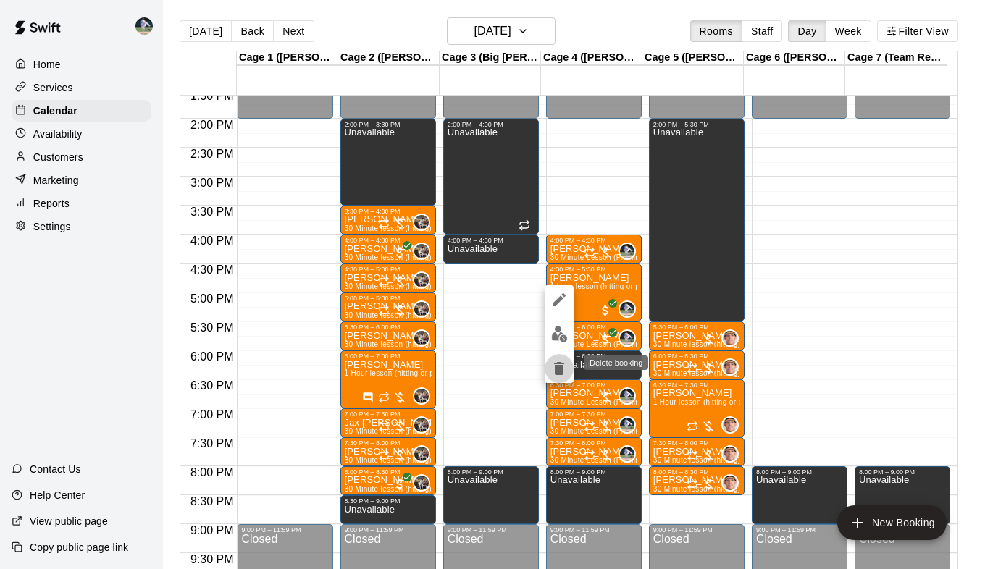
click at [555, 373] on icon "delete" at bounding box center [559, 368] width 10 height 13
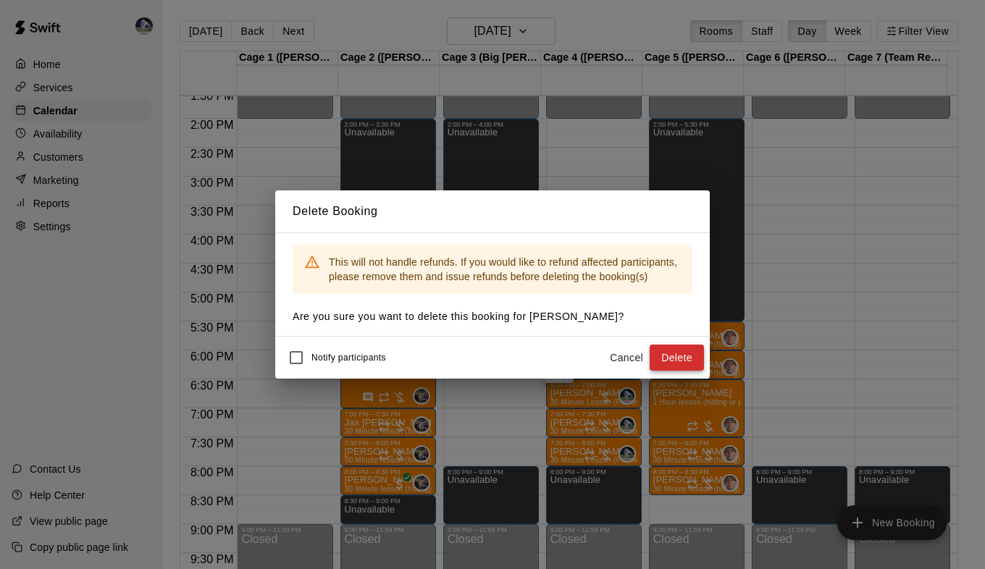
click at [684, 355] on button "Delete" at bounding box center [677, 358] width 54 height 27
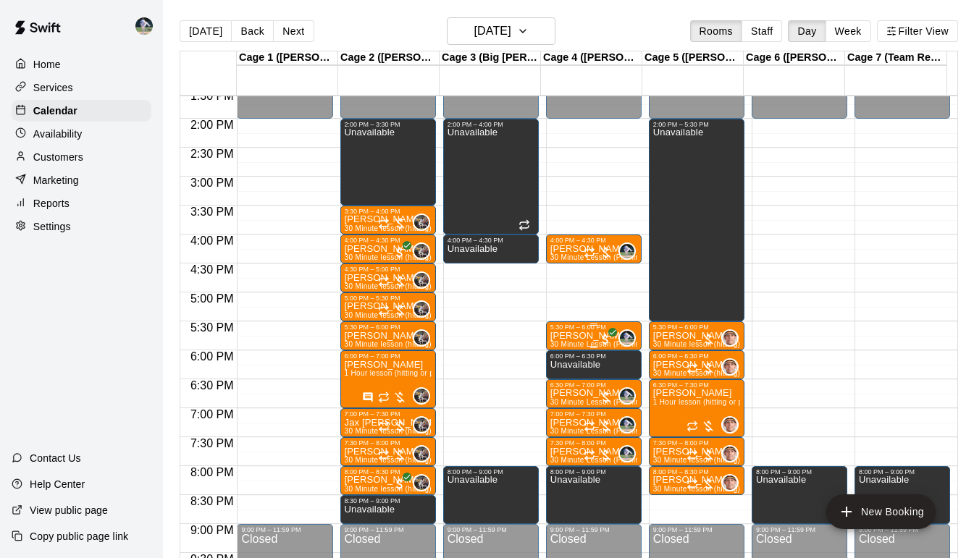
click at [564, 336] on p "[PERSON_NAME]" at bounding box center [593, 336] width 87 height 0
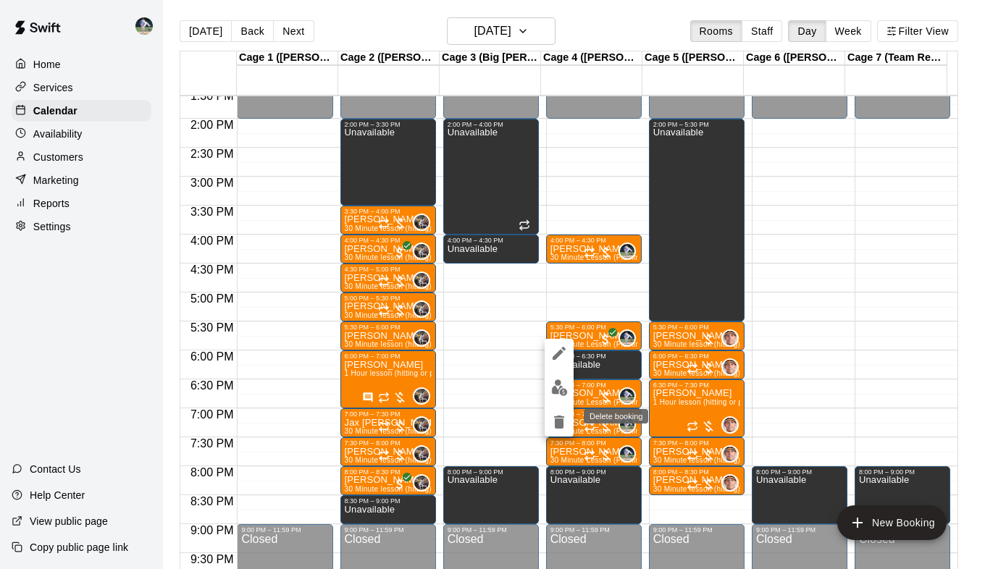
click at [560, 424] on icon "delete" at bounding box center [559, 422] width 10 height 13
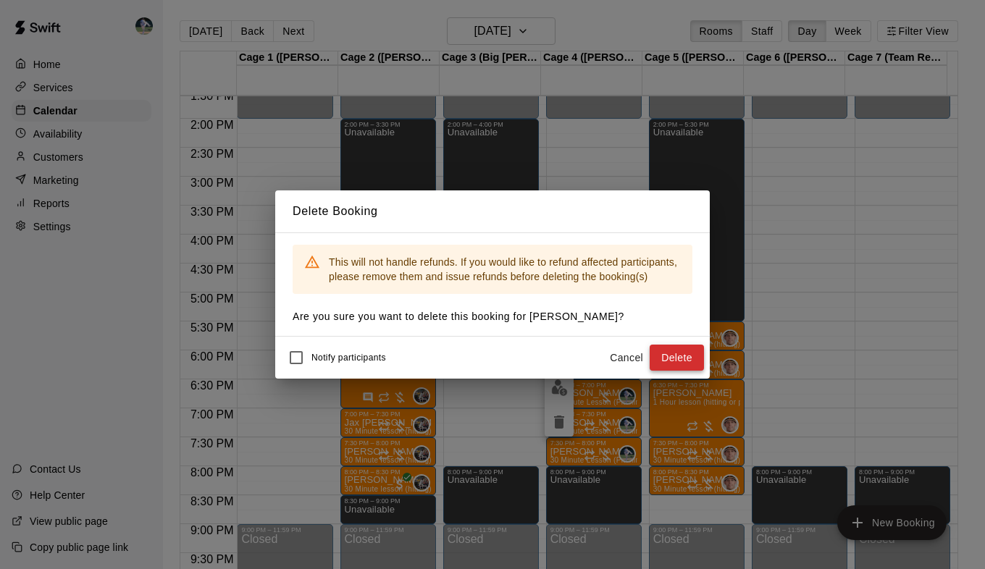
click at [671, 360] on button "Delete" at bounding box center [677, 358] width 54 height 27
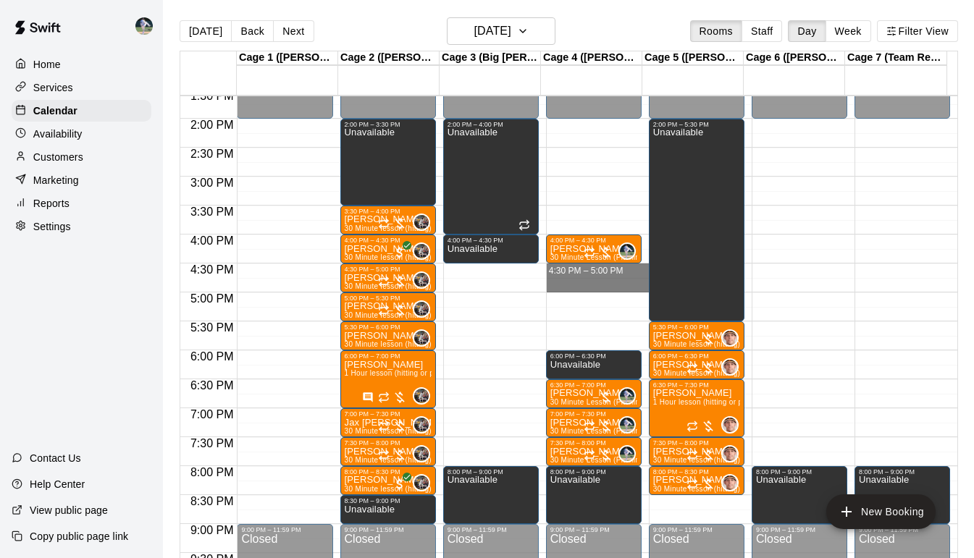
drag, startPoint x: 576, startPoint y: 269, endPoint x: 584, endPoint y: 278, distance: 11.8
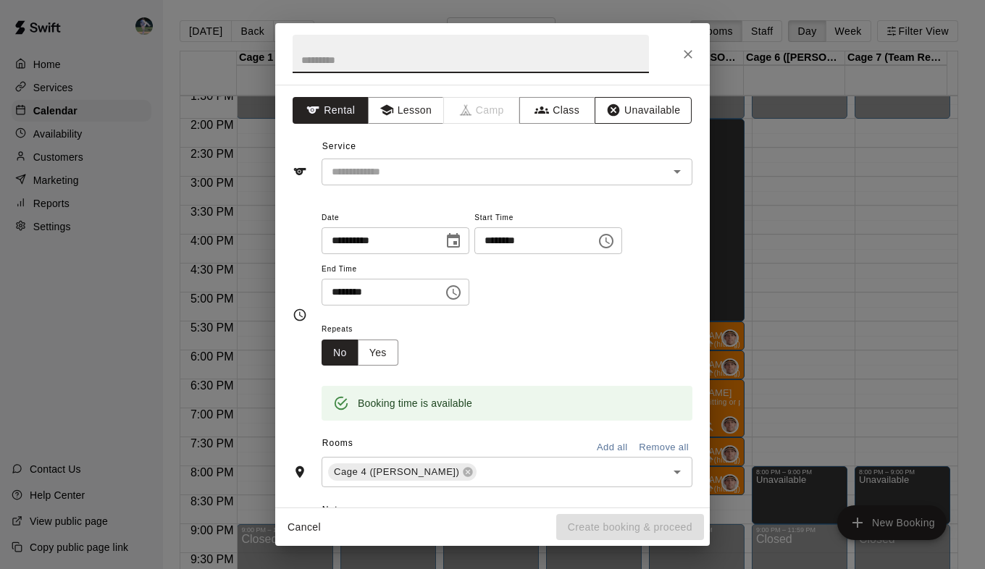
click at [642, 110] on button "Unavailable" at bounding box center [643, 110] width 97 height 27
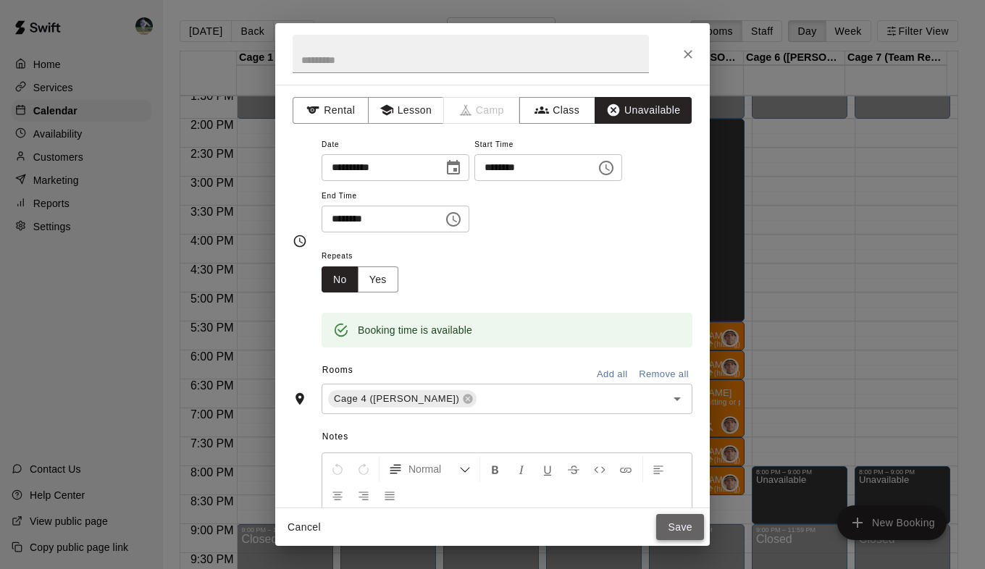
click at [677, 534] on button "Save" at bounding box center [680, 527] width 48 height 27
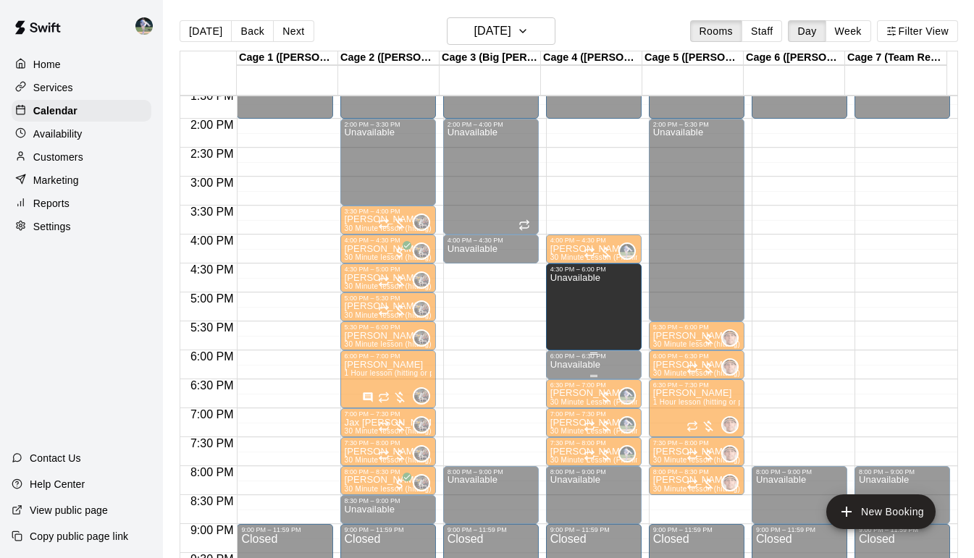
drag, startPoint x: 587, startPoint y: 290, endPoint x: 586, endPoint y: 356, distance: 65.9
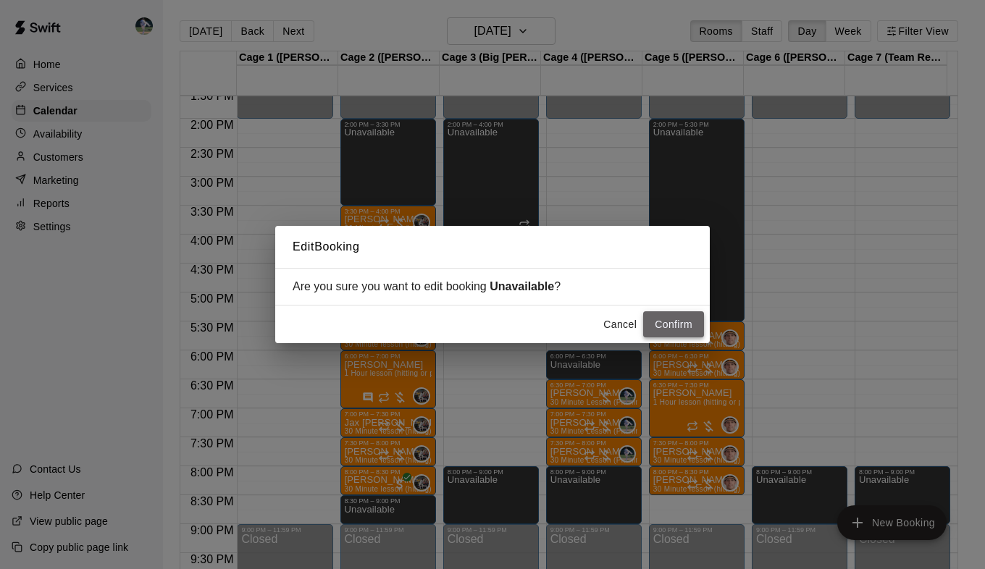
click at [658, 324] on button "Confirm" at bounding box center [673, 324] width 61 height 27
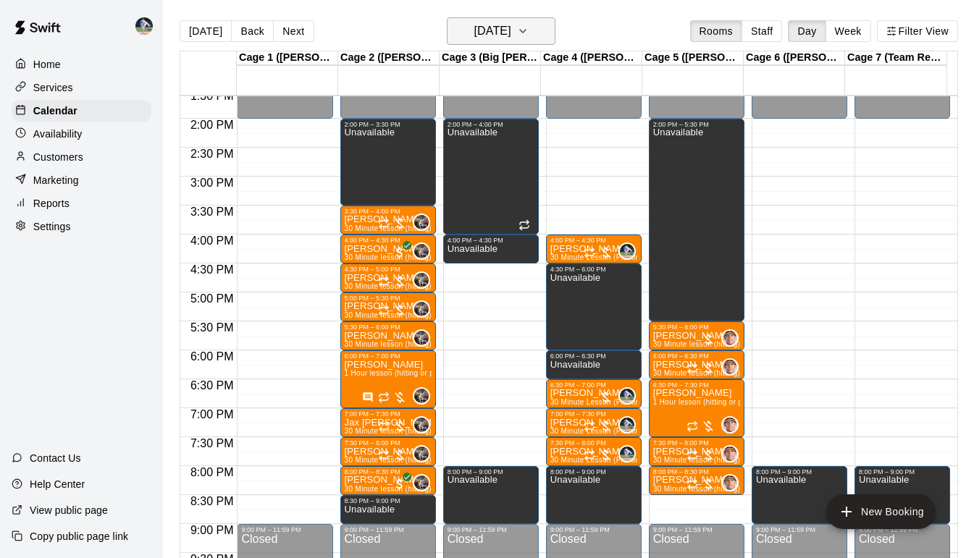
click at [529, 35] on icon "button" at bounding box center [523, 30] width 12 height 17
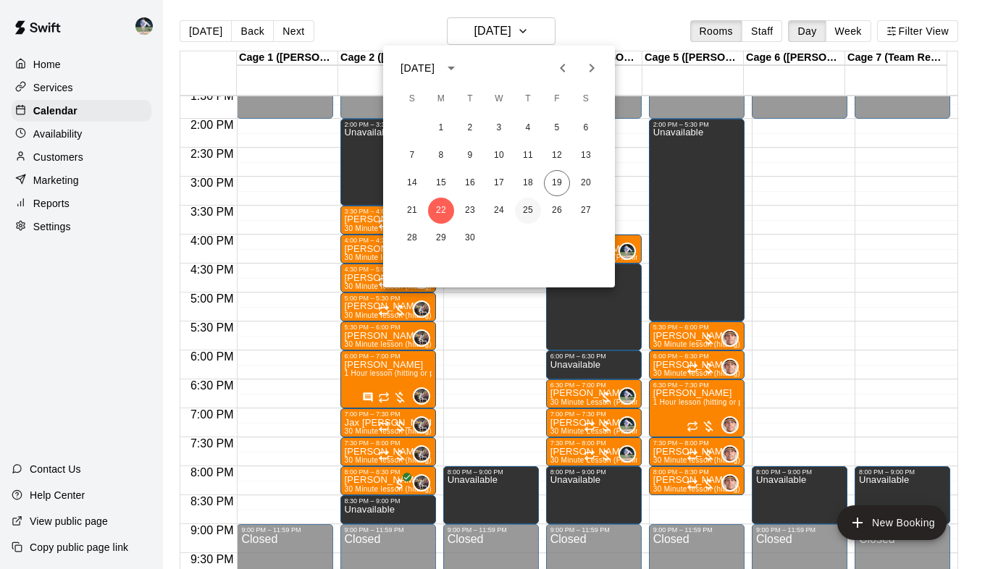
click at [530, 209] on button "25" at bounding box center [528, 211] width 26 height 26
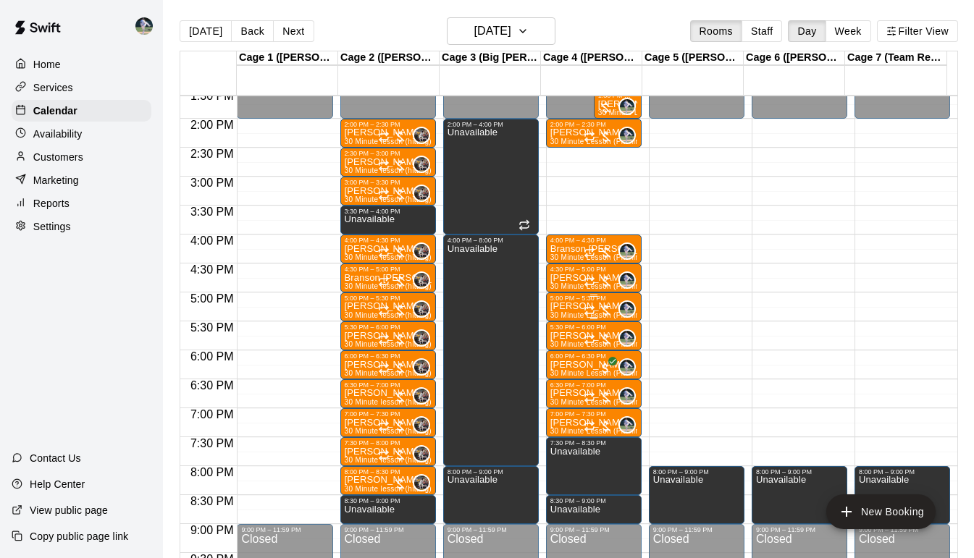
click at [566, 306] on p "[PERSON_NAME]" at bounding box center [593, 306] width 87 height 0
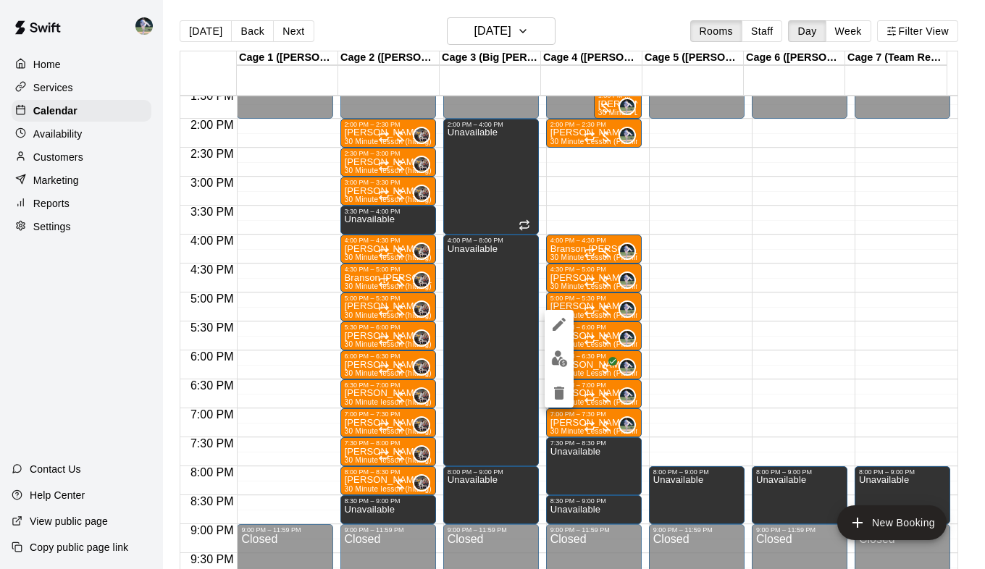
click at [560, 391] on icon "delete" at bounding box center [559, 393] width 10 height 13
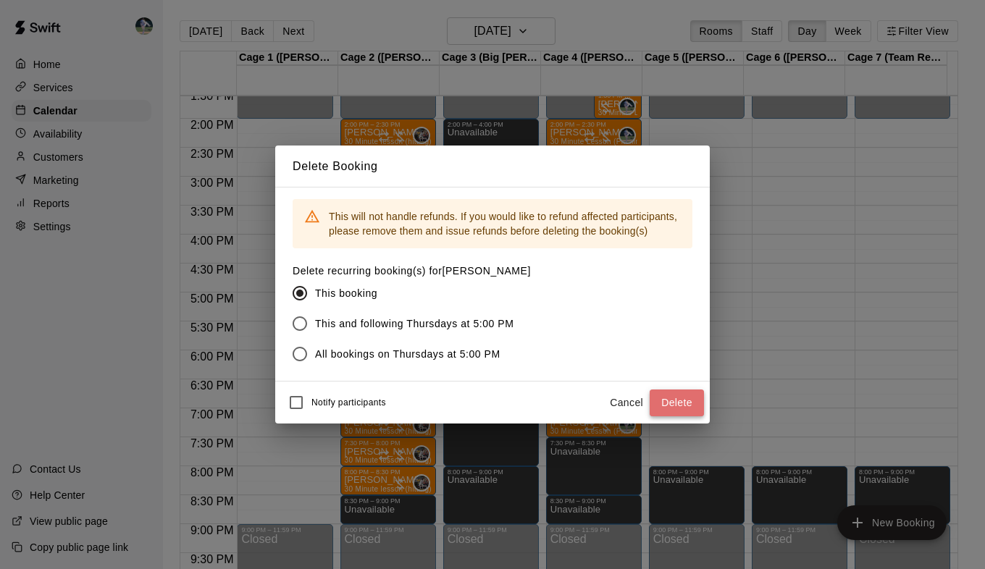
click at [682, 403] on button "Delete" at bounding box center [677, 403] width 54 height 27
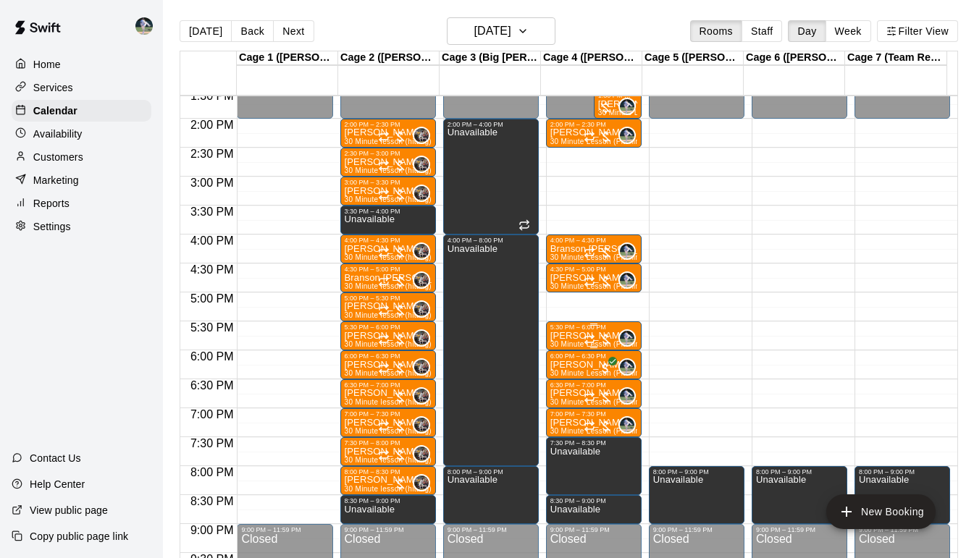
click at [572, 336] on p "[PERSON_NAME]" at bounding box center [593, 336] width 87 height 0
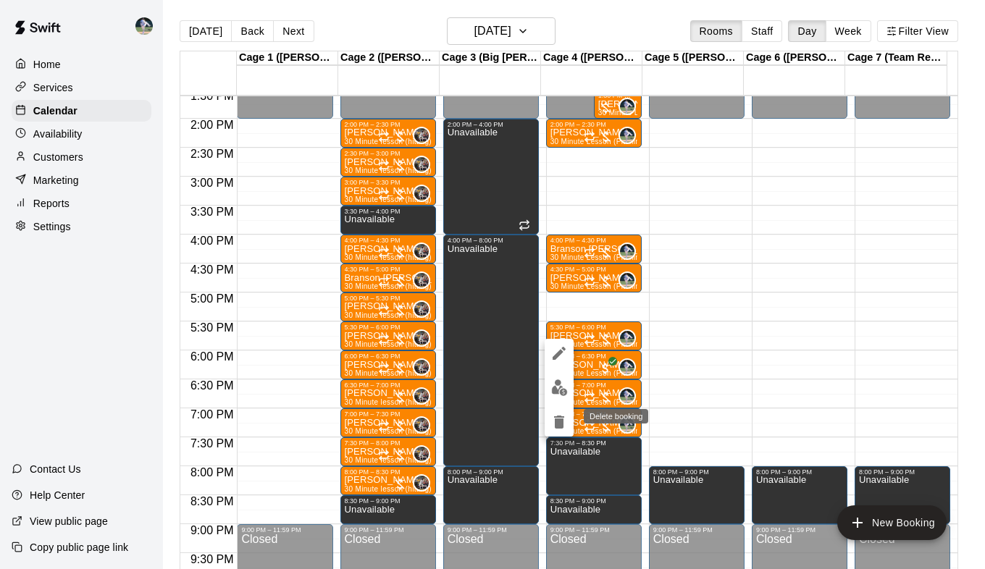
click at [556, 425] on icon "delete" at bounding box center [559, 422] width 10 height 13
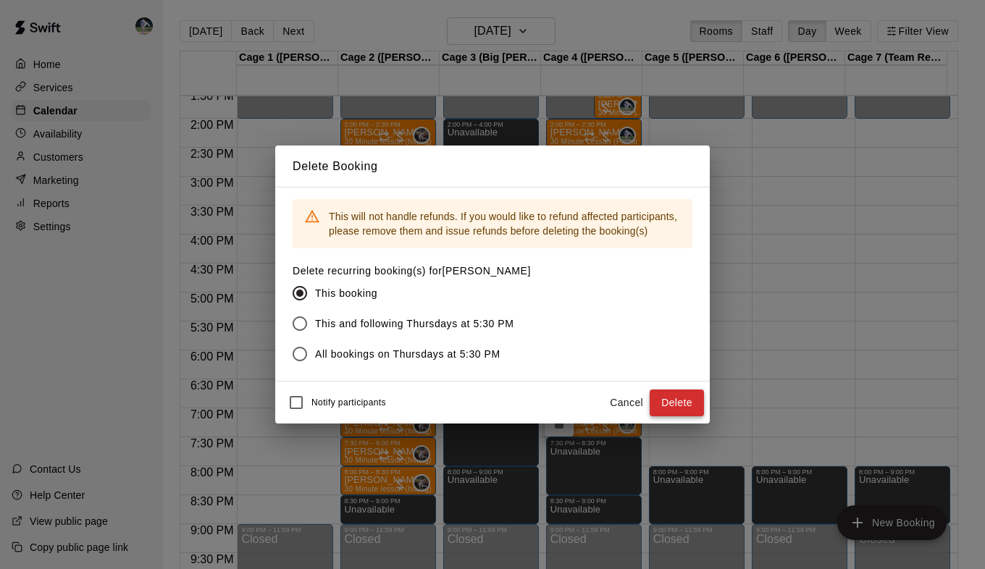
click at [670, 403] on button "Delete" at bounding box center [677, 403] width 54 height 27
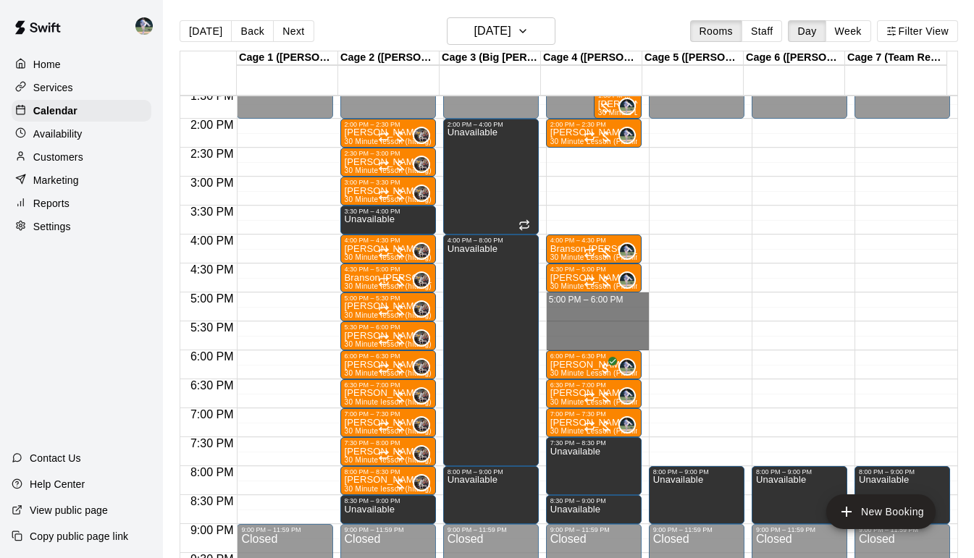
drag, startPoint x: 578, startPoint y: 295, endPoint x: 579, endPoint y: 345, distance: 50.0
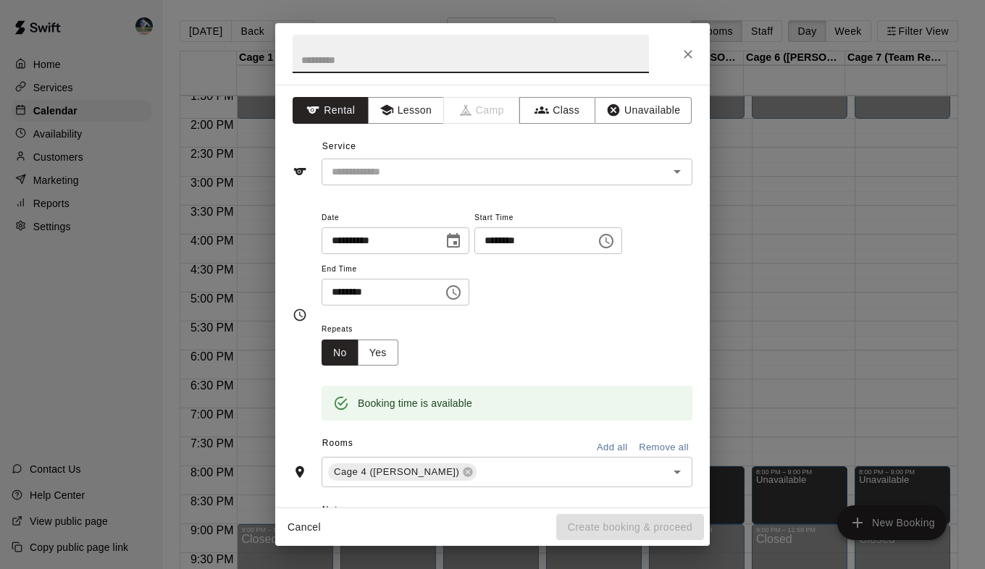
click at [340, 59] on input "text" at bounding box center [471, 54] width 356 height 38
type input "**********"
click at [408, 104] on button "Lesson" at bounding box center [406, 110] width 76 height 27
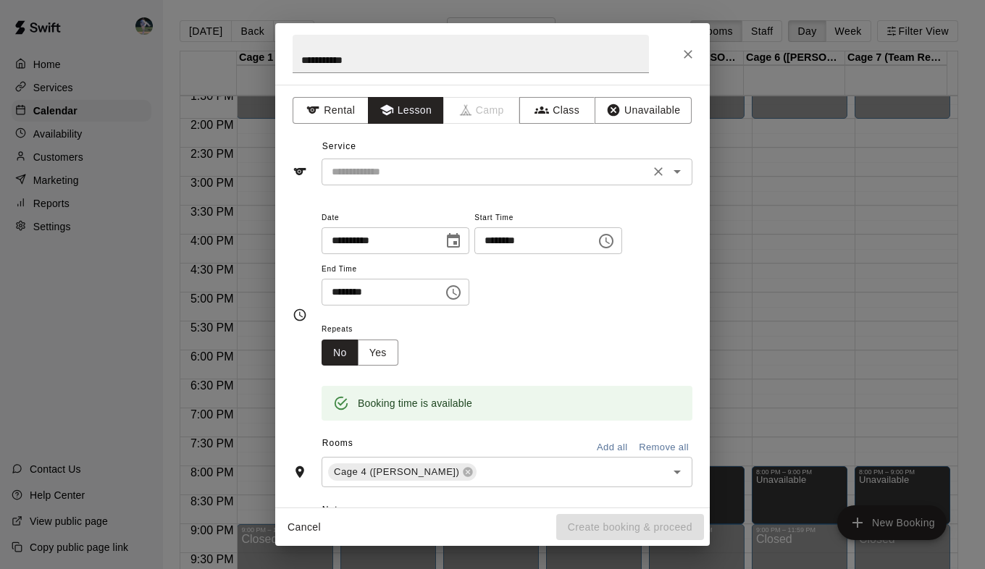
click at [427, 182] on div "​" at bounding box center [507, 172] width 371 height 27
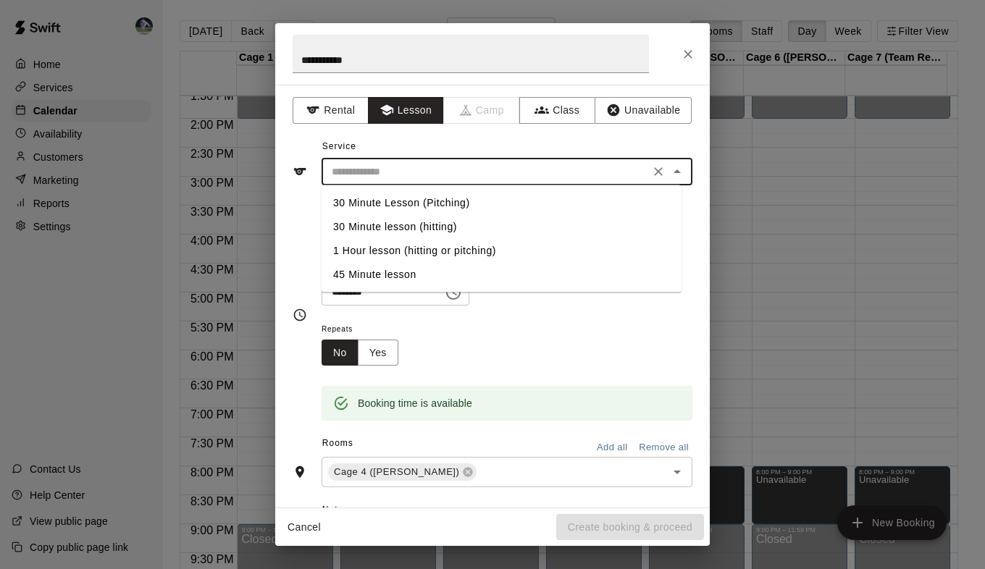
click at [448, 250] on li "1 Hour lesson (hitting or pitching)" at bounding box center [502, 251] width 360 height 24
type input "**********"
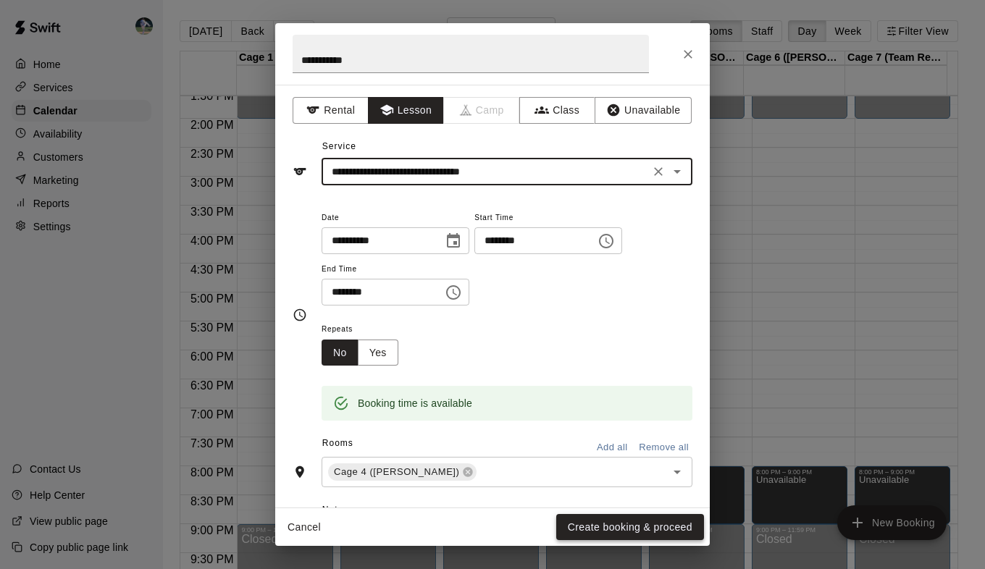
click at [587, 521] on button "Create booking & proceed" at bounding box center [630, 527] width 148 height 27
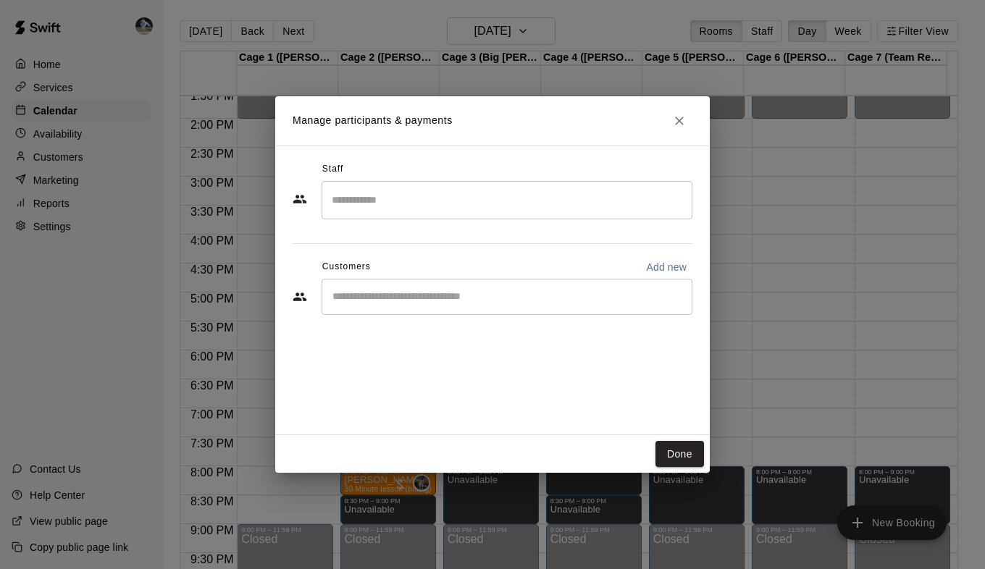
click at [450, 205] on input "Search staff" at bounding box center [507, 200] width 358 height 25
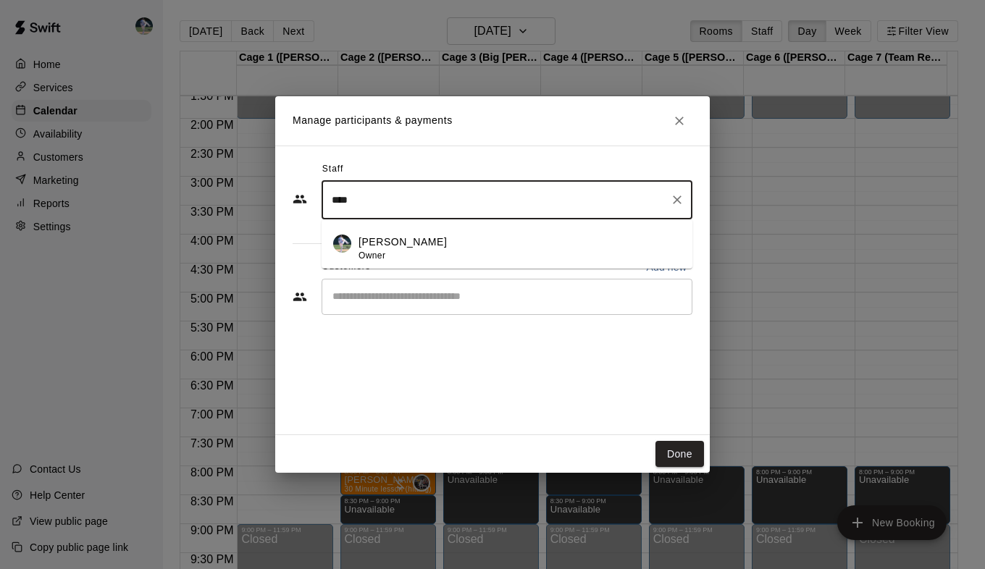
click at [451, 251] on div "[PERSON_NAME] Owner" at bounding box center [519, 249] width 322 height 28
type input "****"
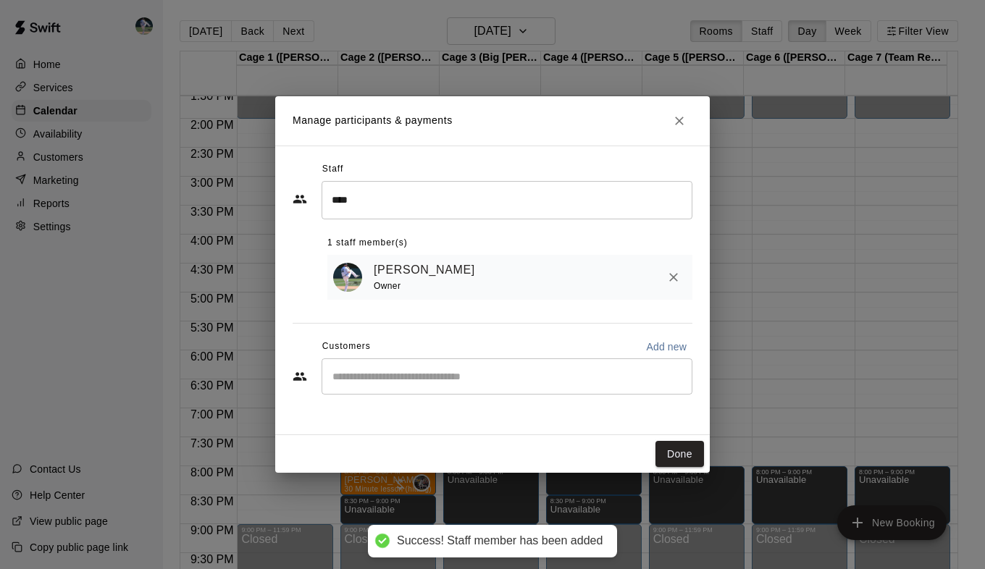
click at [461, 294] on div "[PERSON_NAME] Owner" at bounding box center [530, 278] width 313 height 34
click at [463, 382] on input "Start typing to search customers..." at bounding box center [507, 376] width 358 height 14
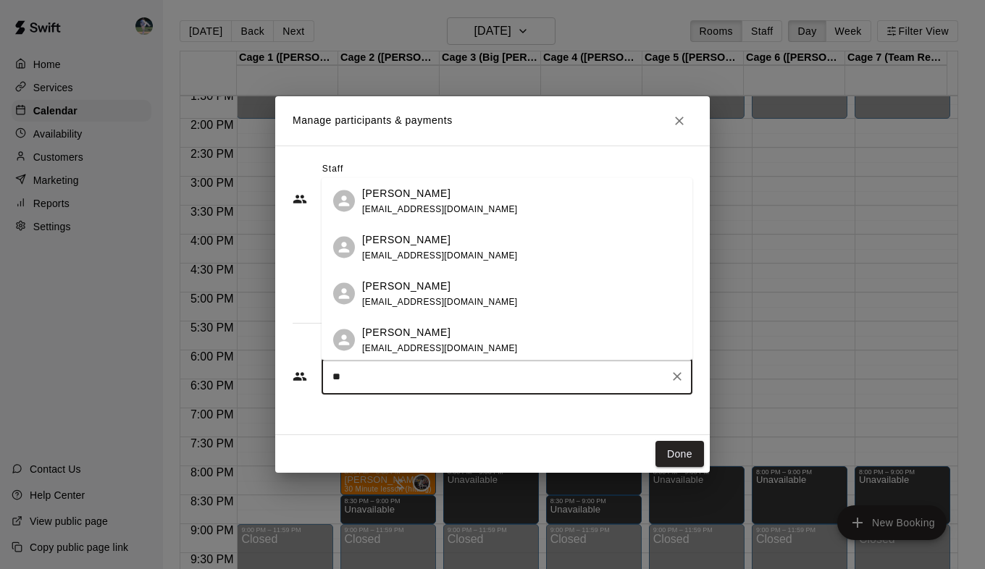
type input "*"
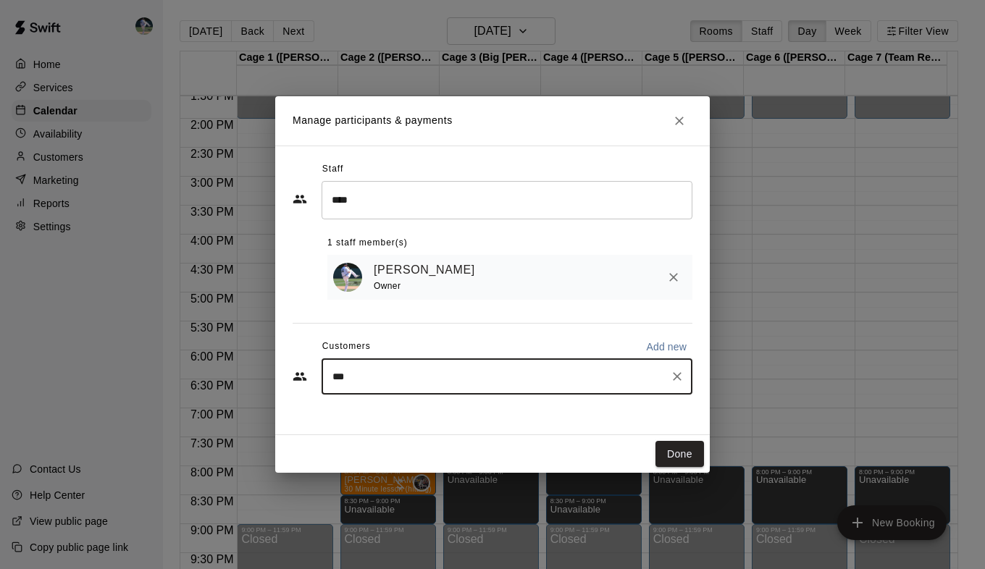
type input "****"
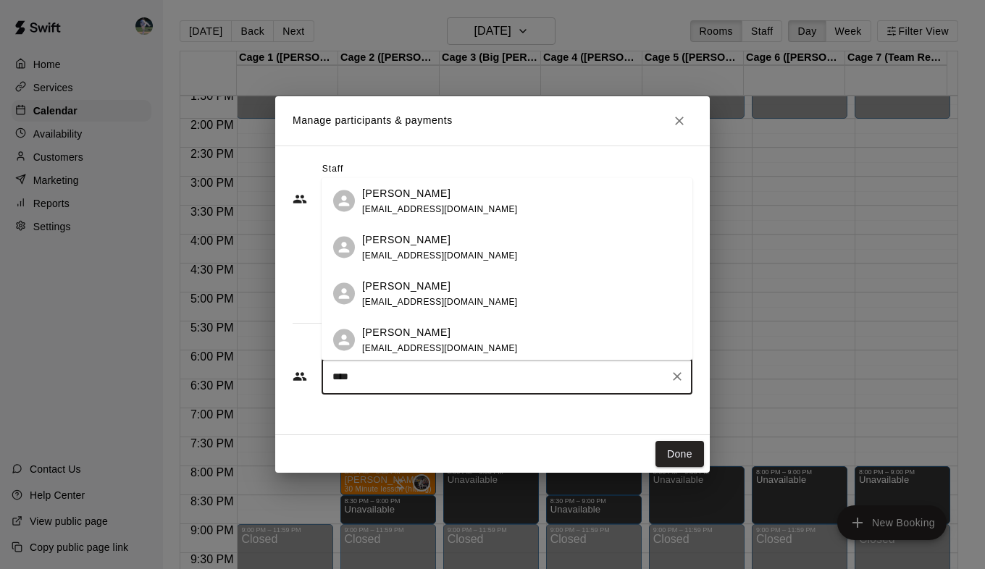
click at [463, 300] on span "[EMAIL_ADDRESS][DOMAIN_NAME]" at bounding box center [440, 302] width 156 height 10
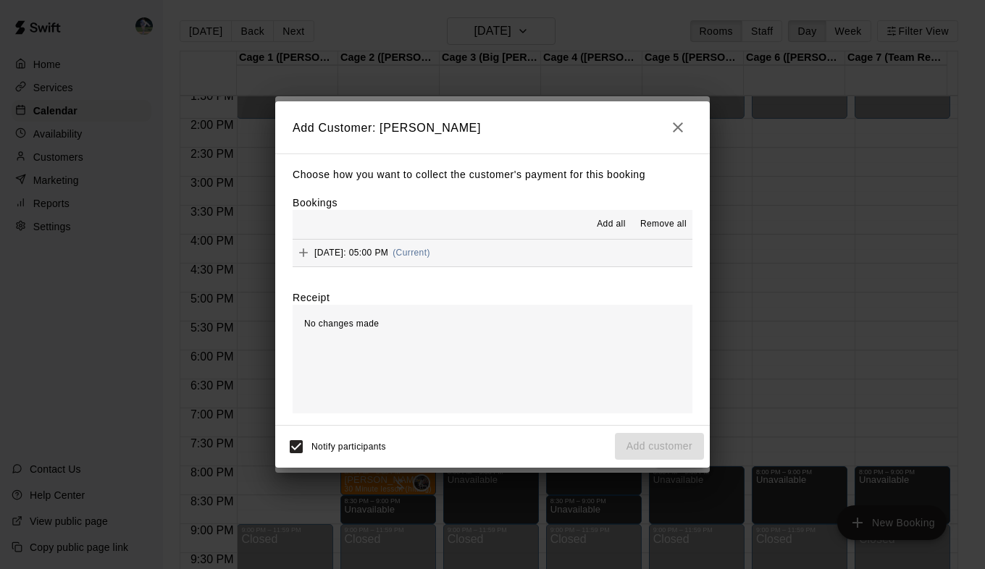
click at [613, 224] on span "Add all" at bounding box center [611, 224] width 29 height 14
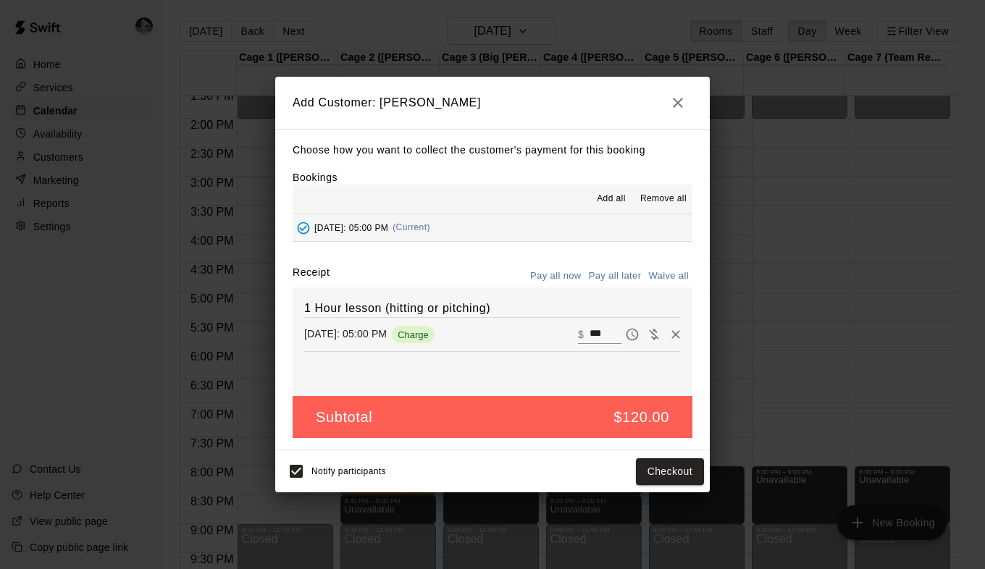
click at [595, 332] on input "***" at bounding box center [605, 334] width 32 height 19
type input "*"
type input "***"
click at [613, 273] on button "Pay all later" at bounding box center [615, 276] width 60 height 22
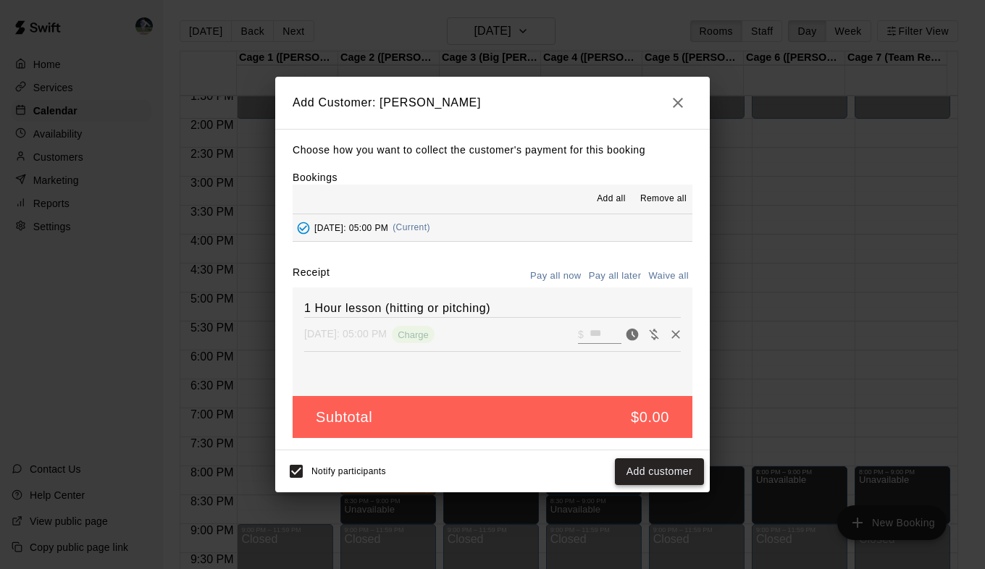
click at [657, 481] on button "Add customer" at bounding box center [659, 471] width 89 height 27
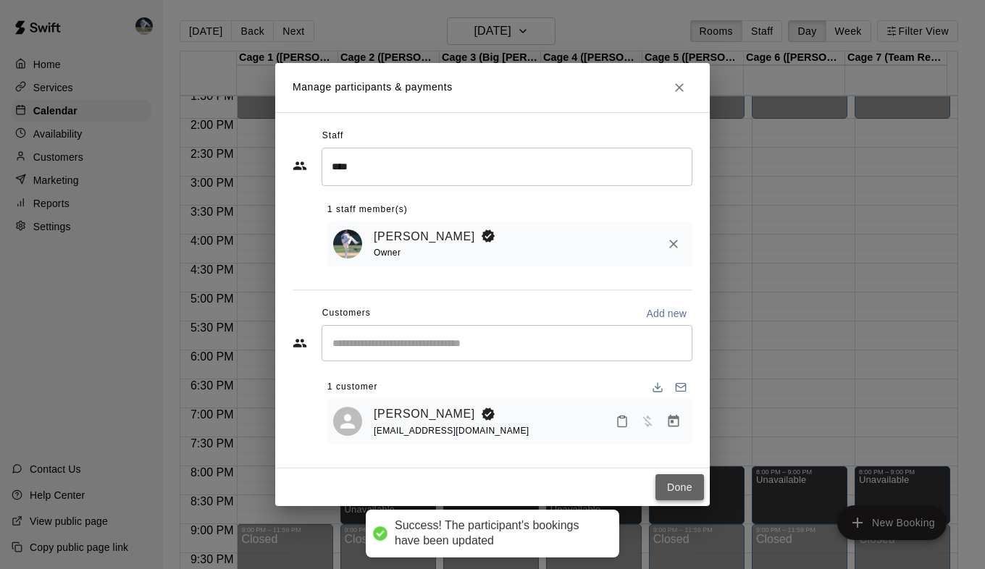
click at [675, 485] on button "Done" at bounding box center [679, 487] width 49 height 27
